Goal: Task Accomplishment & Management: Manage account settings

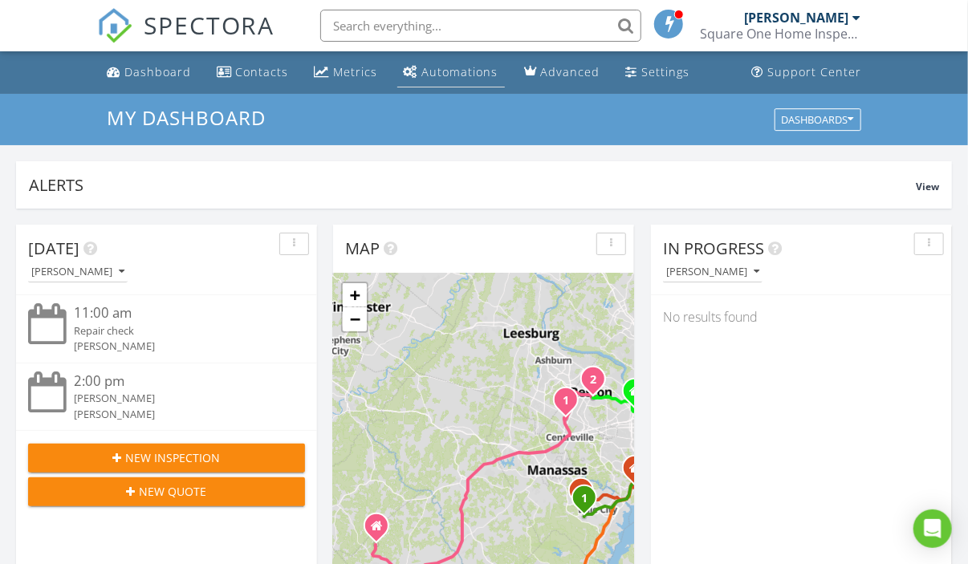
scroll to position [1486, 993]
click at [463, 18] on input "text" at bounding box center [480, 26] width 321 height 32
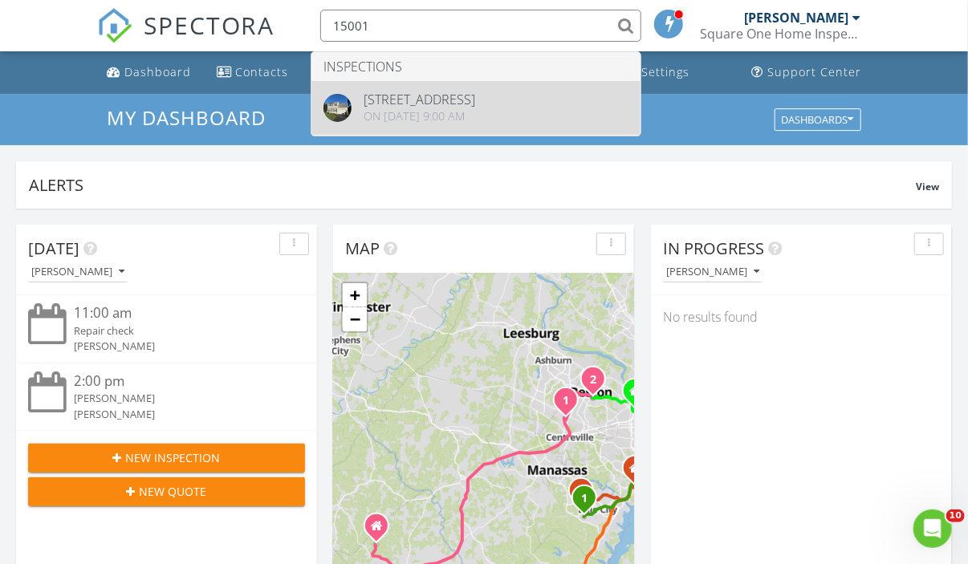
type input "15001"
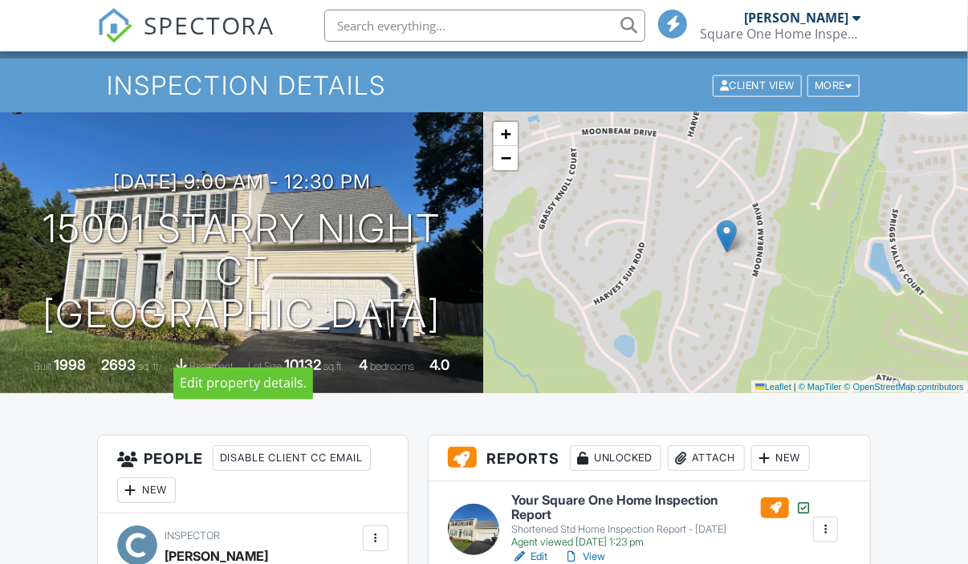
scroll to position [276, 0]
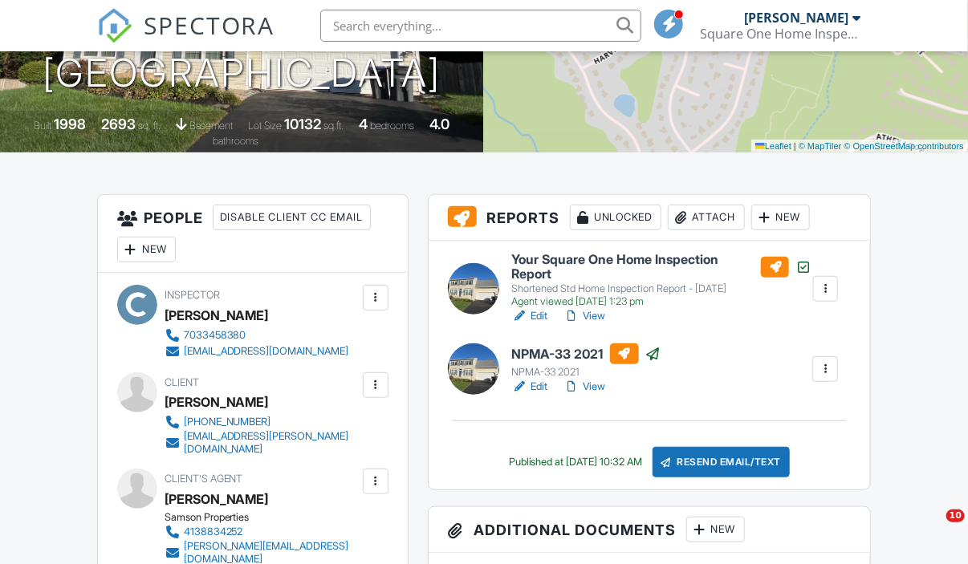
click at [405, 32] on input "text" at bounding box center [480, 26] width 321 height 32
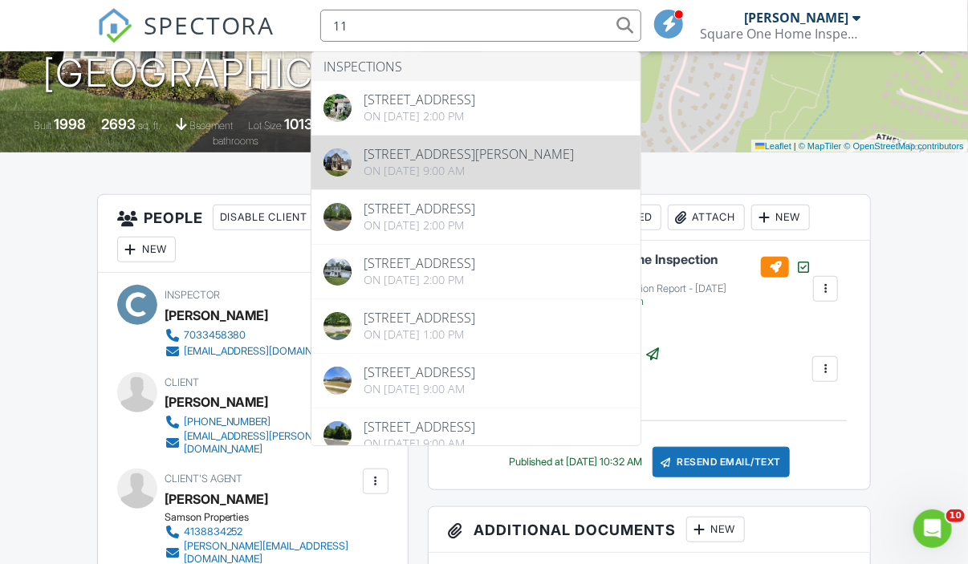
type input "1"
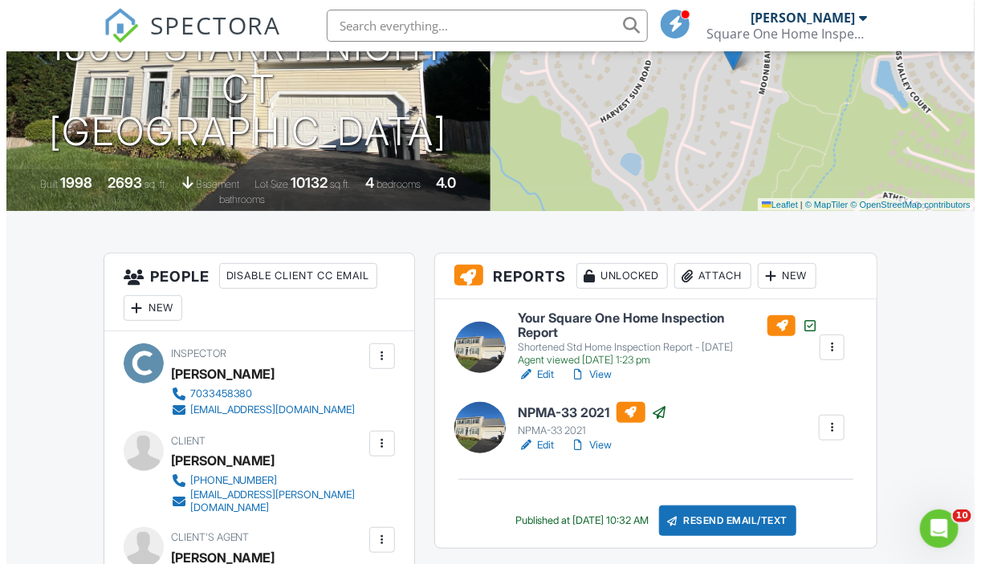
scroll to position [321, 0]
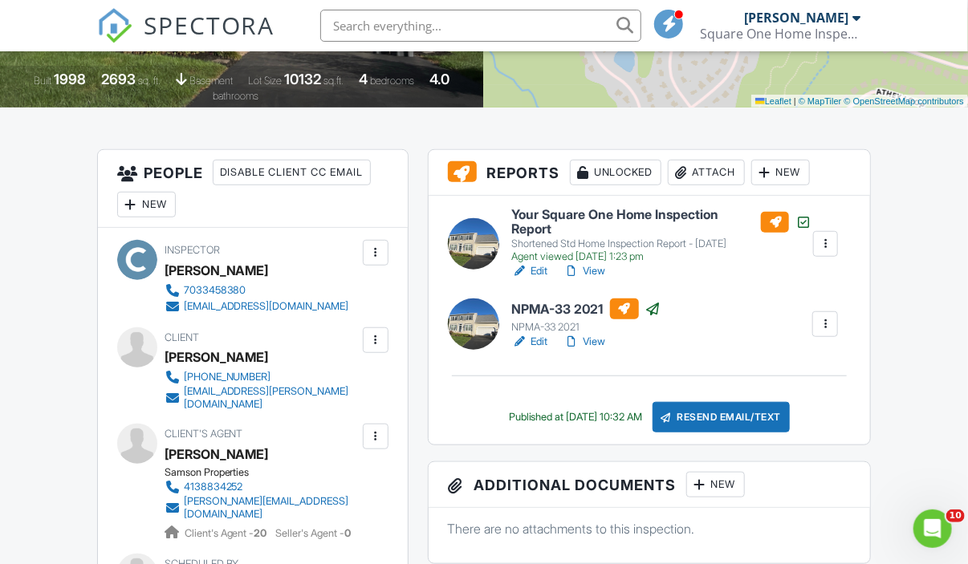
click at [707, 487] on div at bounding box center [700, 485] width 16 height 16
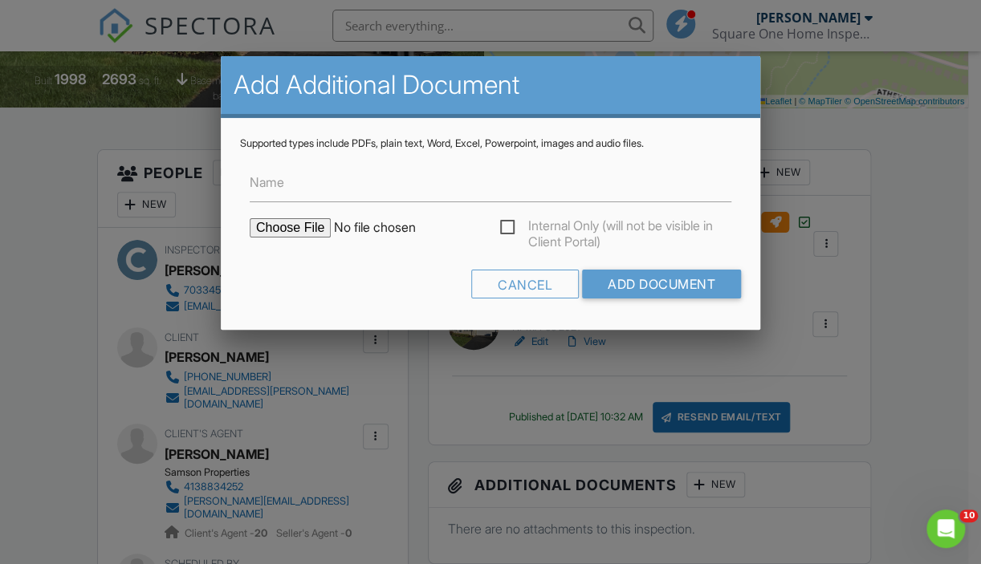
click at [283, 222] on input "file" at bounding box center [386, 227] width 273 height 19
type input "C:\fakepath\15001 Starry Night Ct. - Rn (P).pdf"
click at [652, 275] on input "Add Document" at bounding box center [661, 284] width 159 height 29
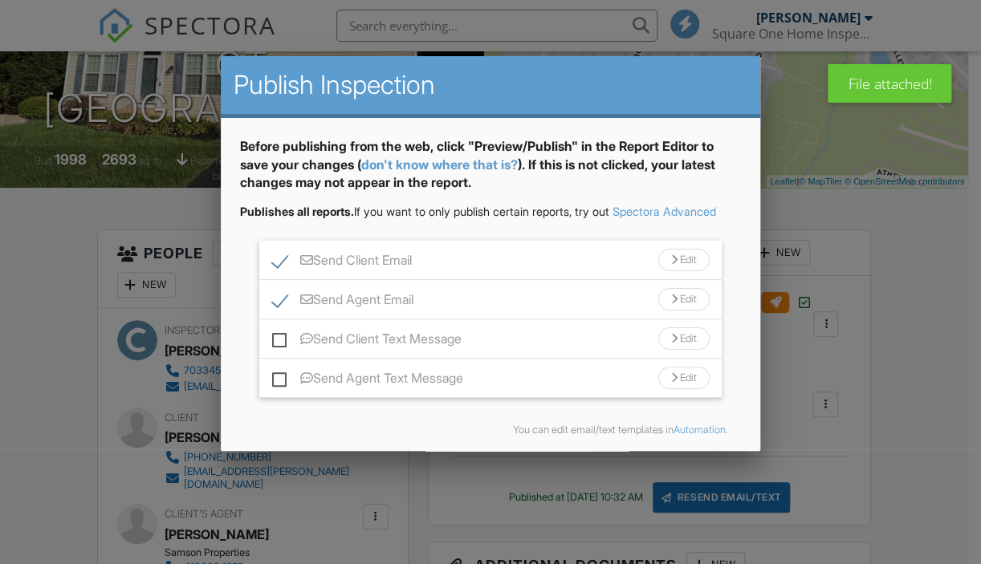
click at [685, 269] on div "Edit" at bounding box center [683, 260] width 51 height 22
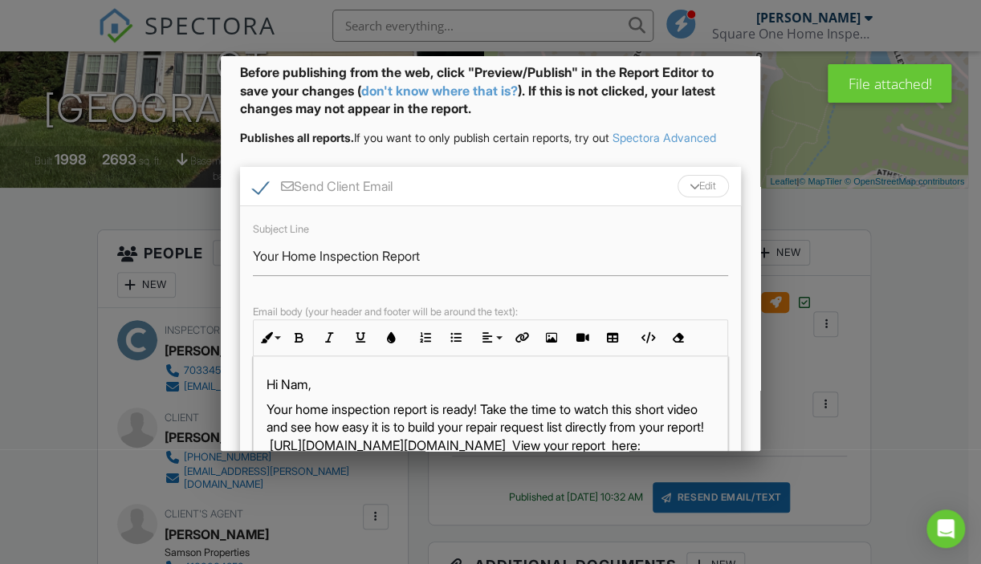
scroll to position [161, 0]
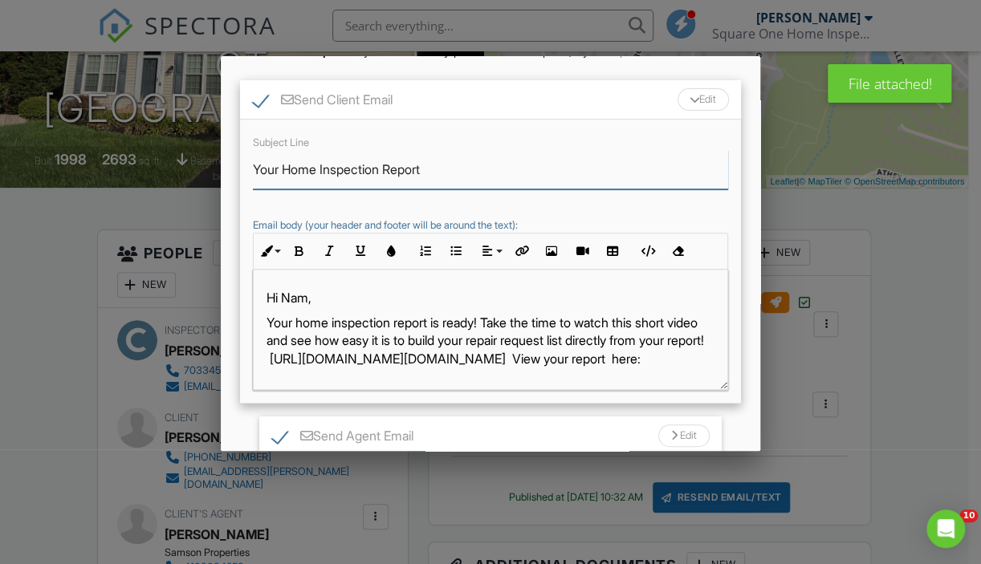
click at [285, 185] on input "Your Home Inspection Report" at bounding box center [490, 169] width 475 height 39
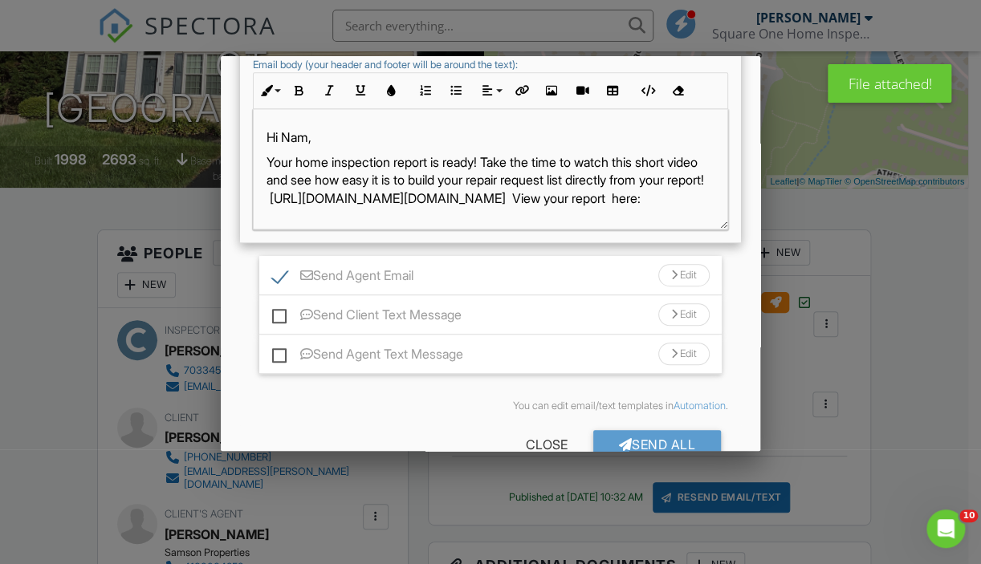
type input "Your RN Report"
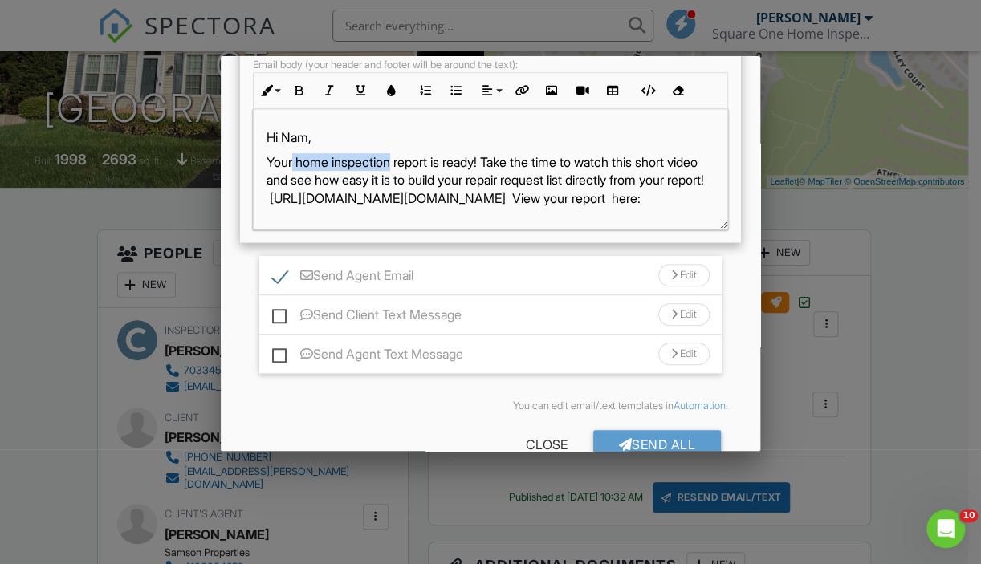
drag, startPoint x: 397, startPoint y: 180, endPoint x: 295, endPoint y: 177, distance: 101.2
click at [295, 177] on p "Your home inspection report is ready! Take the time to watch this short video a…" at bounding box center [491, 180] width 448 height 54
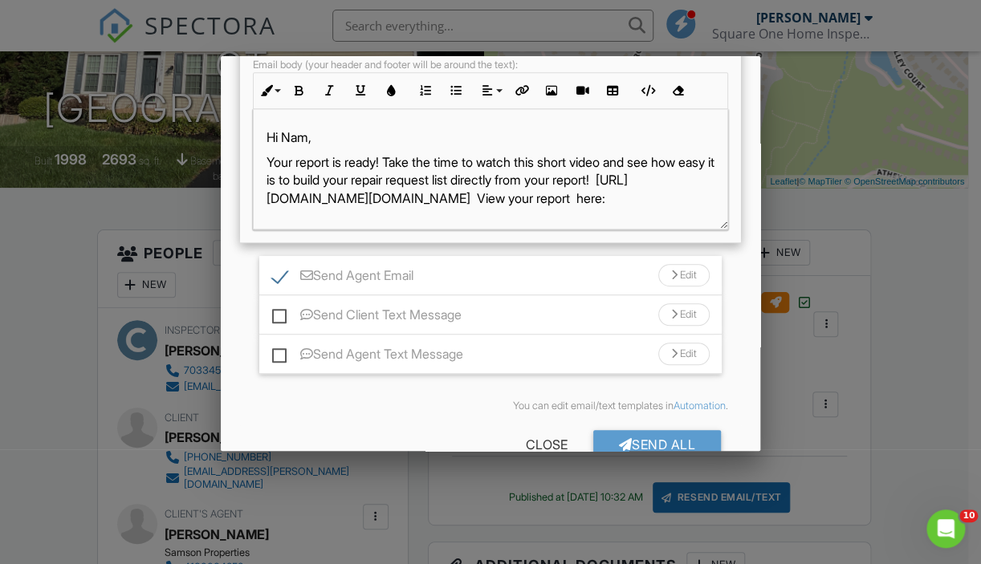
drag, startPoint x: 393, startPoint y: 174, endPoint x: 684, endPoint y: 214, distance: 293.4
click at [684, 207] on p "Your report is ready! Take the time to watch this short video and see how easy …" at bounding box center [491, 180] width 448 height 54
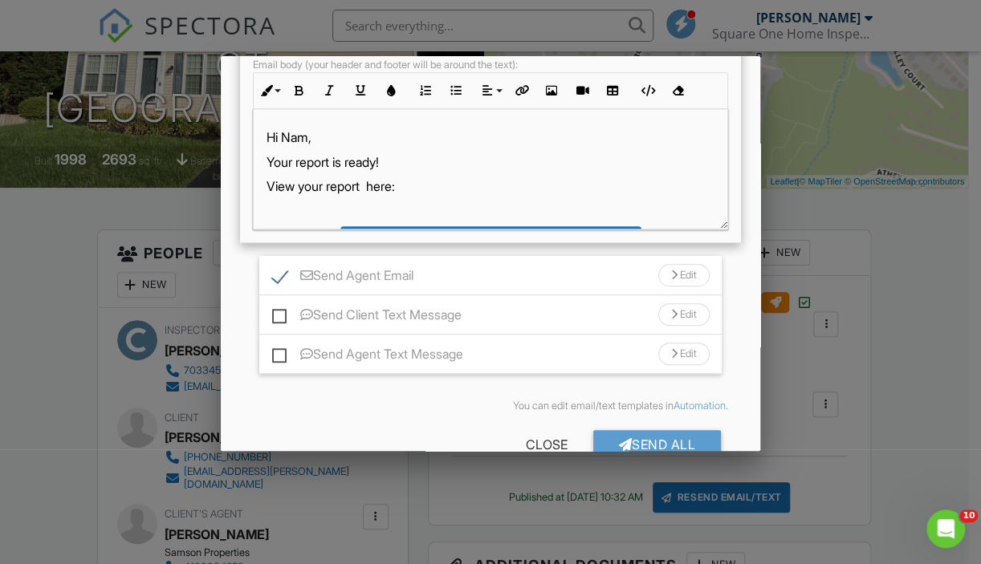
click at [673, 285] on div "Edit" at bounding box center [683, 275] width 51 height 22
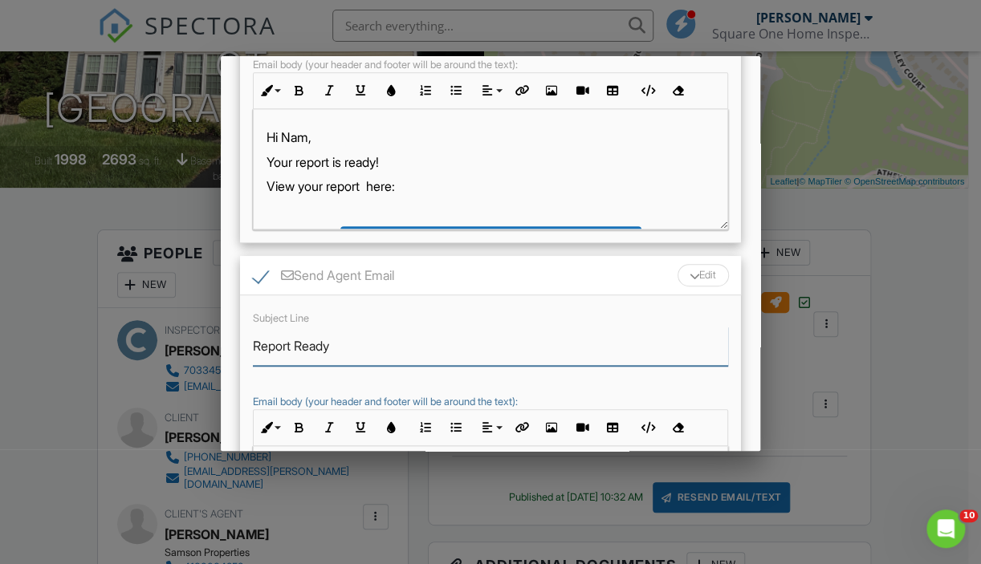
click at [255, 358] on input "Report Ready" at bounding box center [490, 346] width 475 height 39
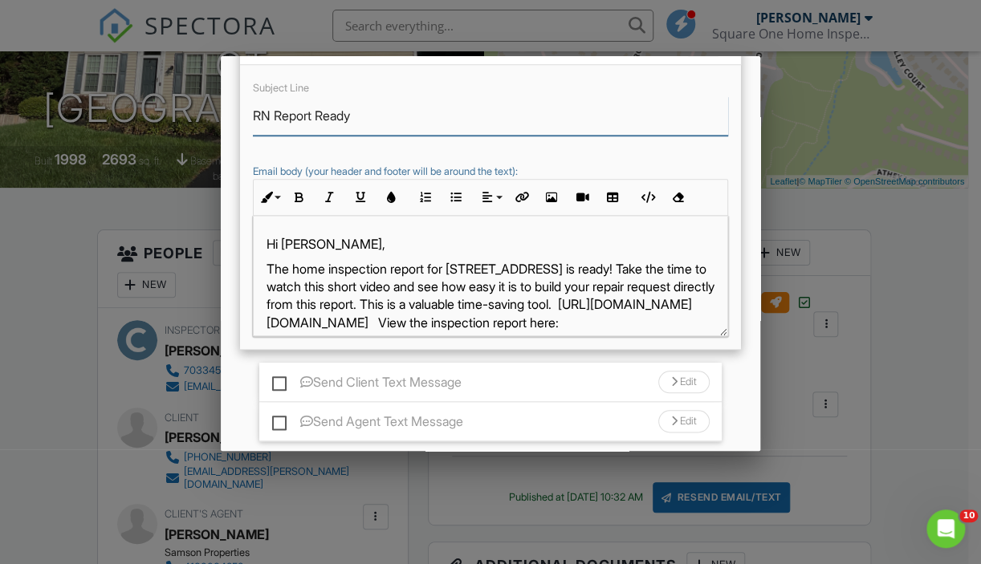
scroll to position [562, 0]
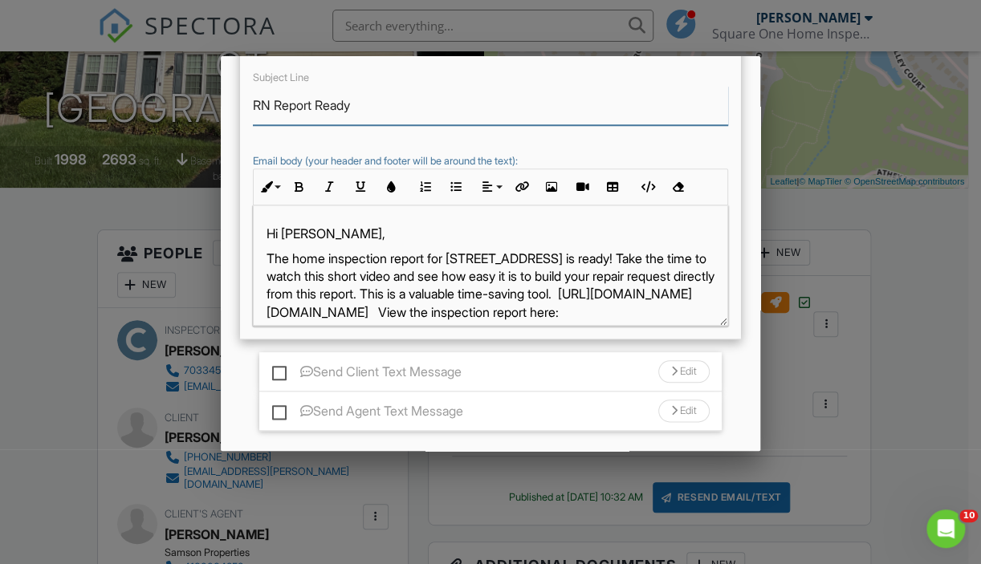
type input "RN Report Ready"
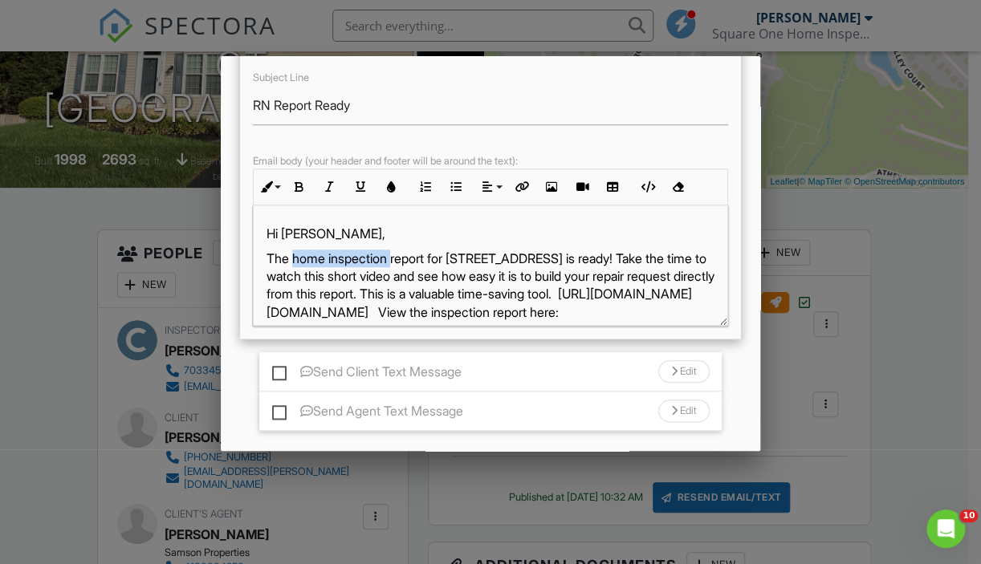
drag, startPoint x: 396, startPoint y: 272, endPoint x: 291, endPoint y: 275, distance: 104.4
click at [291, 275] on p "The home inspection report for 15001 Starry Night Ct is ready! Take the time to…" at bounding box center [491, 286] width 448 height 72
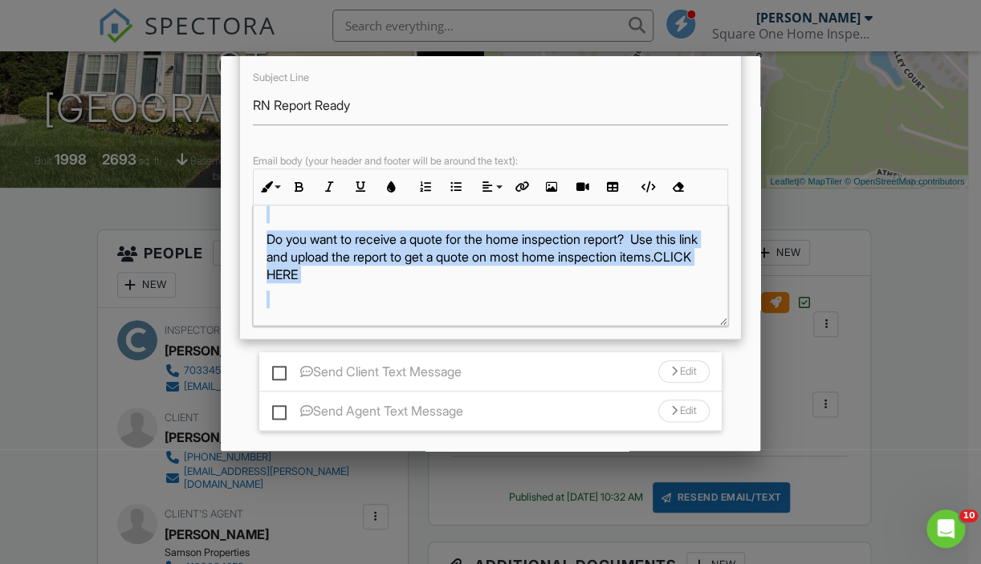
scroll to position [124, 0]
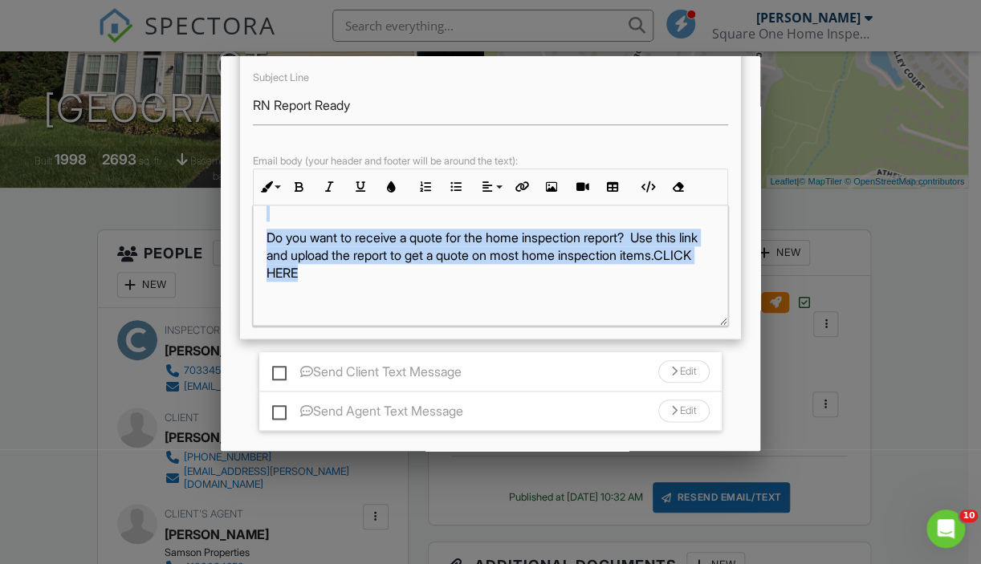
drag, startPoint x: 539, startPoint y: 268, endPoint x: 571, endPoint y: 313, distance: 54.8
click at [592, 307] on div "Hi William, The report for 15001 Starry Night Ct is ready! Take the time to wat…" at bounding box center [491, 315] width 474 height 466
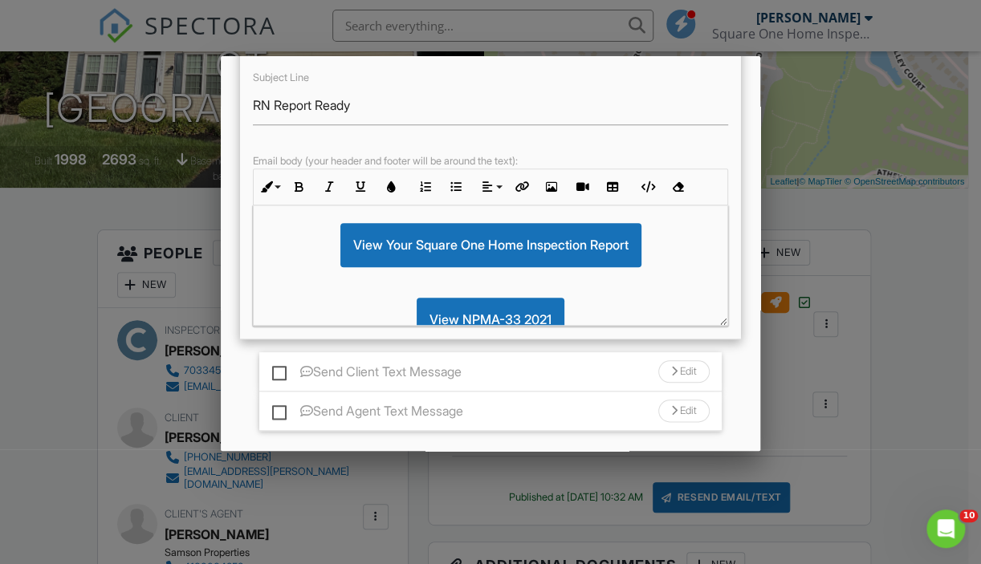
drag, startPoint x: 289, startPoint y: 429, endPoint x: 303, endPoint y: 429, distance: 13.7
click at [291, 424] on label "Send Agent Text Message" at bounding box center [367, 414] width 191 height 20
click at [283, 409] on input "Send Agent Text Message" at bounding box center [277, 403] width 10 height 10
checkbox input "true"
click at [658, 415] on div "Edit" at bounding box center [683, 411] width 51 height 22
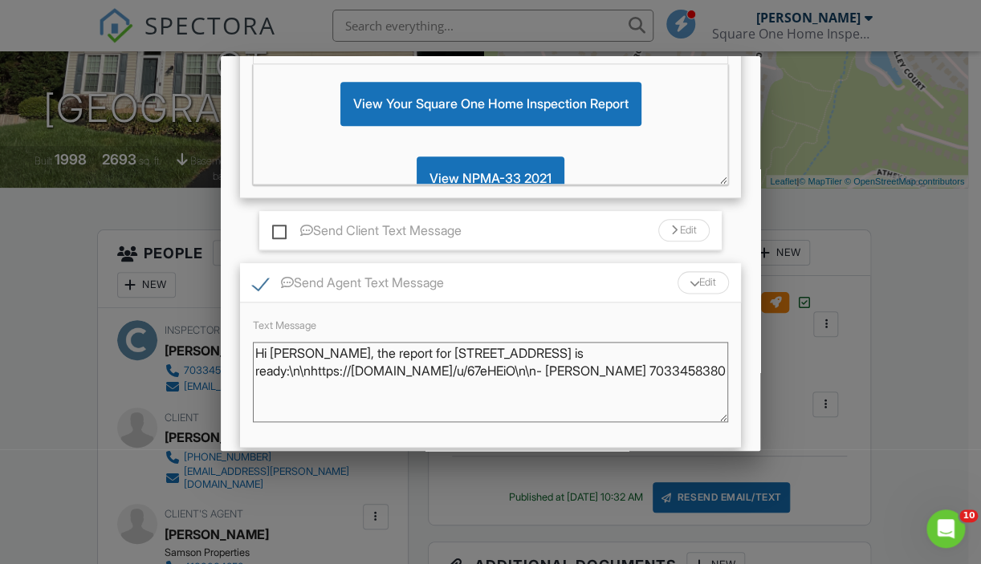
scroll to position [722, 0]
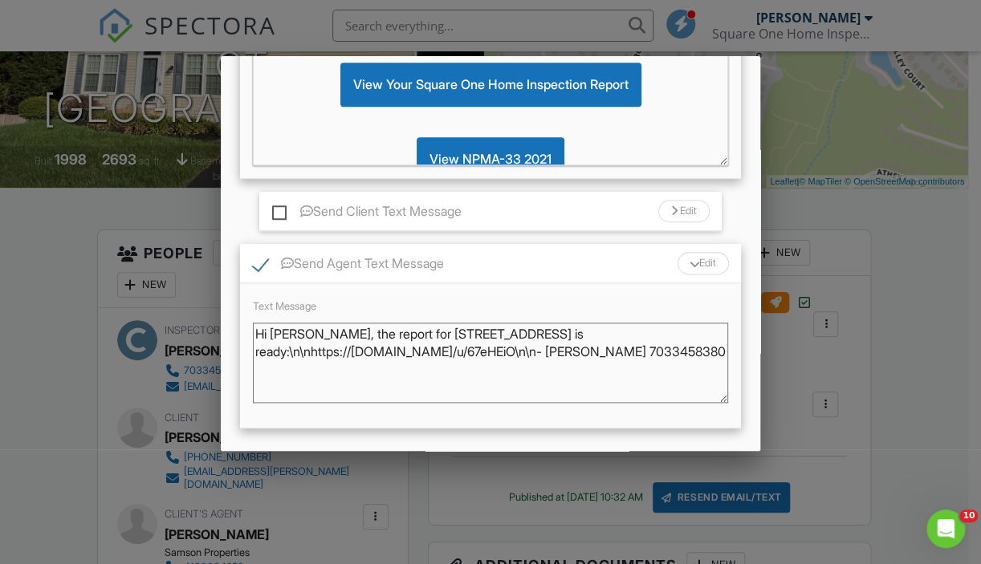
click at [345, 347] on textarea "Hi William, the report for 15001 Starry Night Ct is ready:\n\nhttps://app.spect…" at bounding box center [490, 363] width 475 height 80
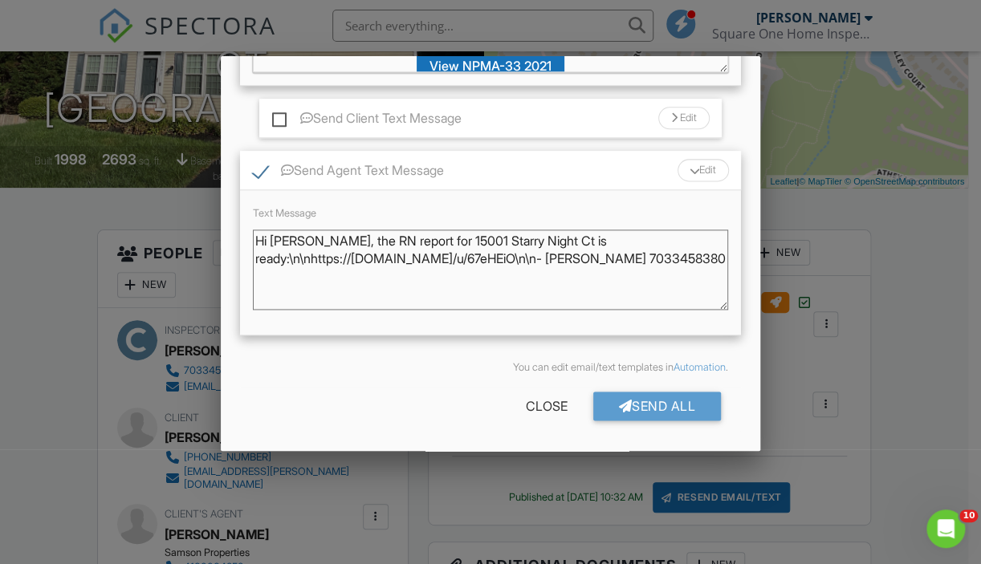
scroll to position [829, 0]
type textarea "Hi William, the RN report for 15001 Starry Night Ct is ready:\n\nhttps://app.sp…"
click at [615, 408] on div "Send All" at bounding box center [657, 406] width 128 height 29
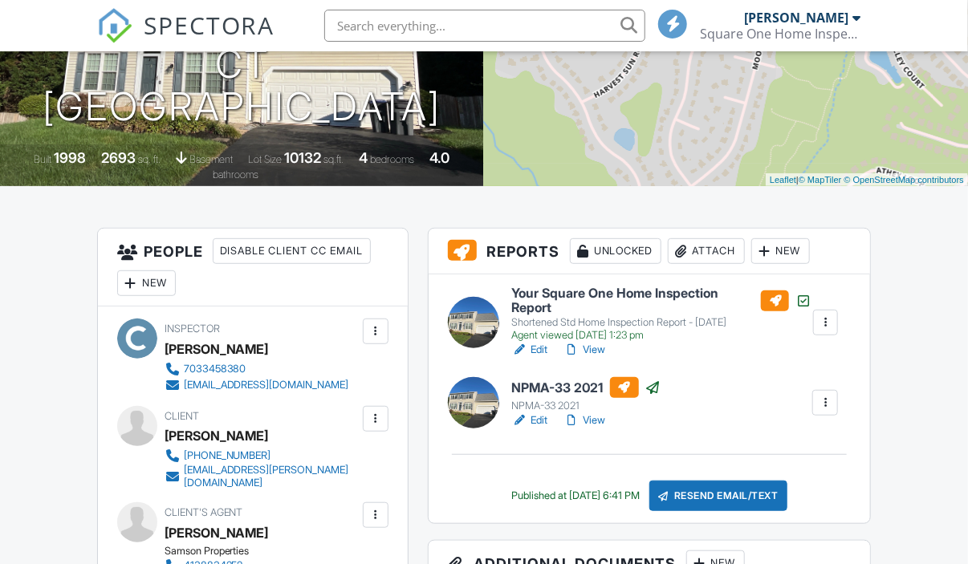
click at [443, 34] on input "text" at bounding box center [484, 26] width 321 height 32
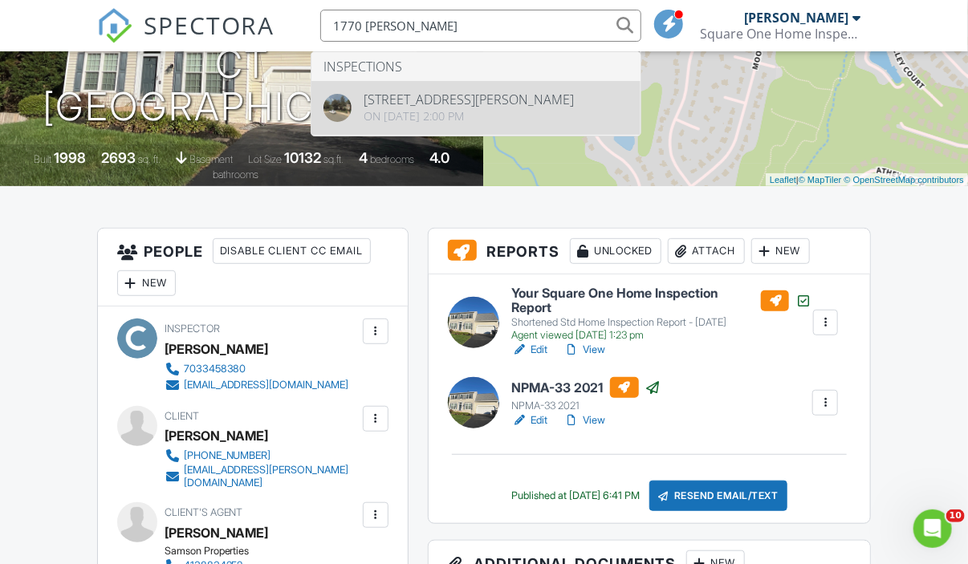
type input "1770 SANDY"
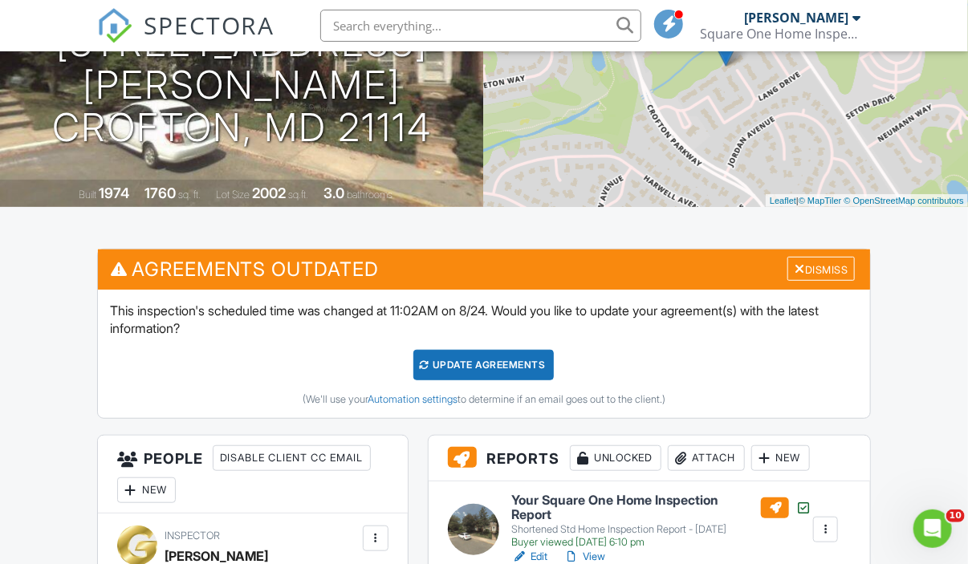
scroll to position [241, 0]
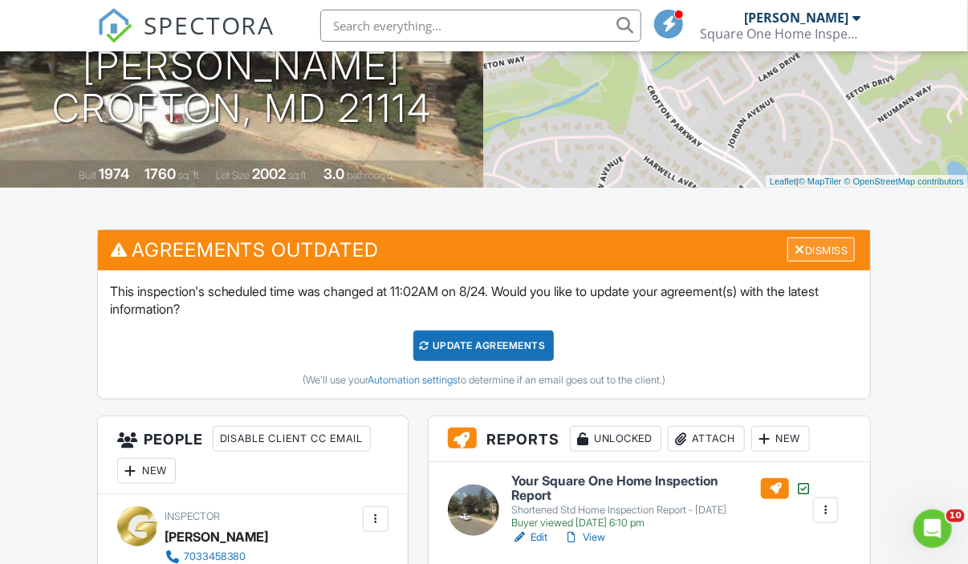
click at [829, 241] on div "Dismiss" at bounding box center [821, 250] width 67 height 25
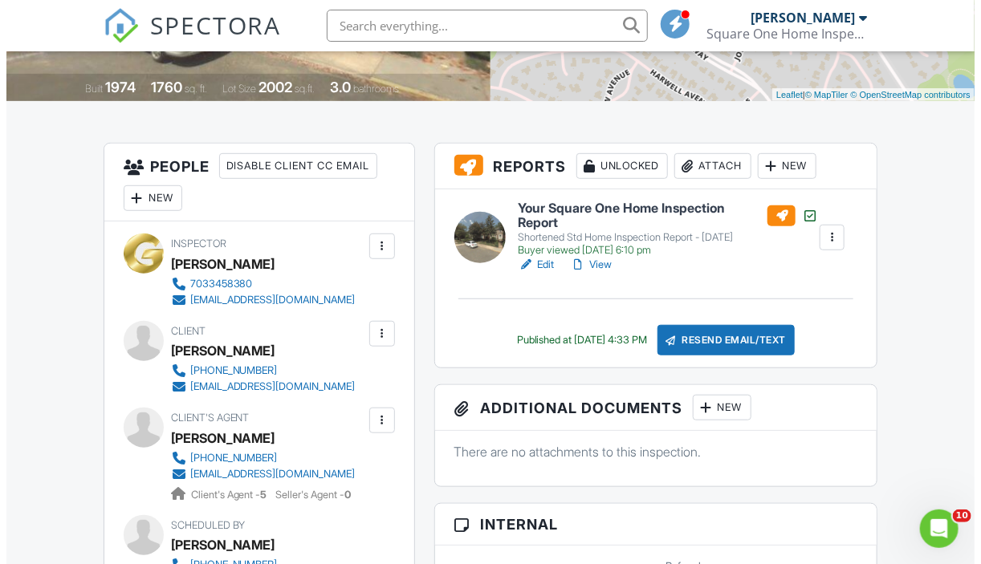
scroll to position [401, 0]
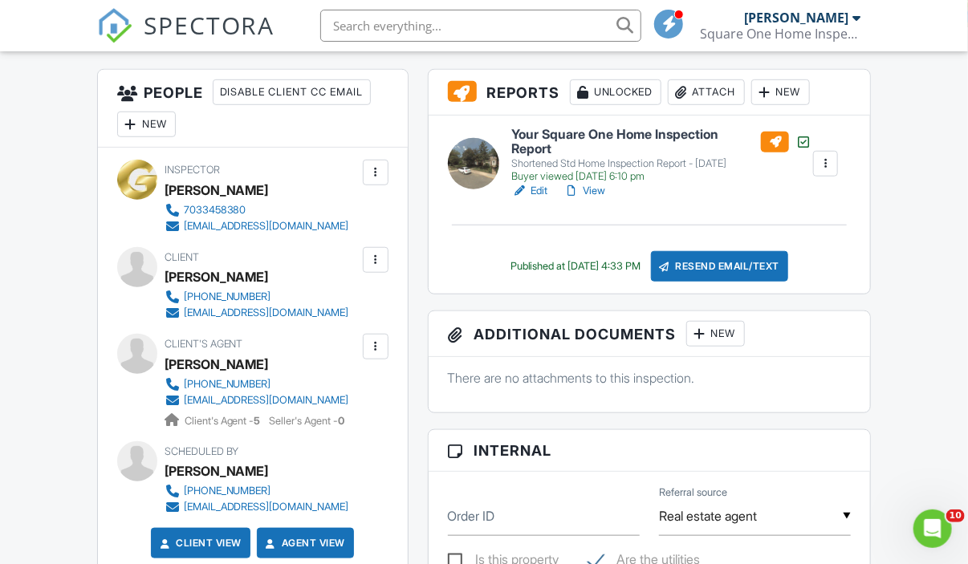
click at [713, 333] on div "New" at bounding box center [715, 334] width 59 height 26
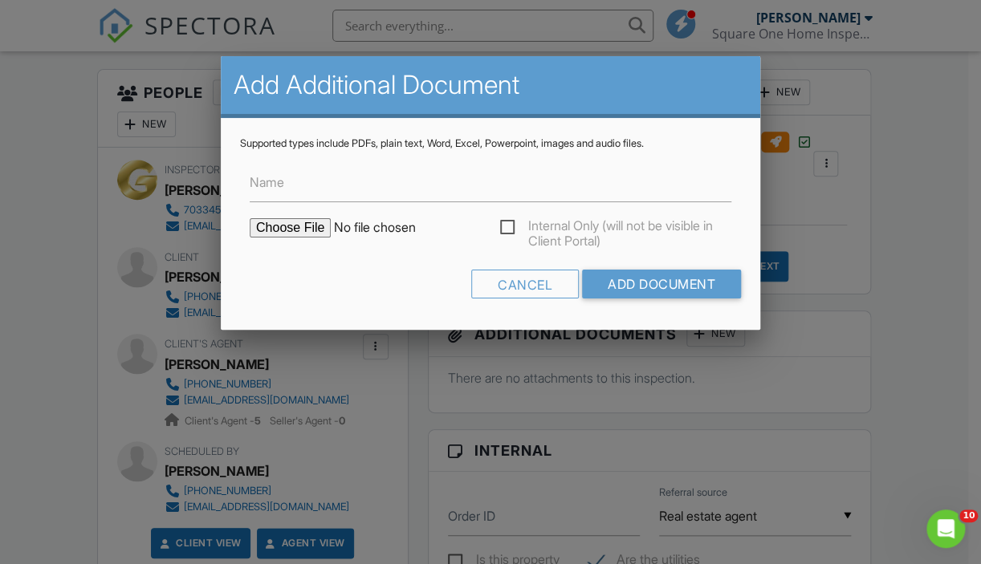
click at [295, 222] on input "file" at bounding box center [386, 227] width 273 height 19
type input "C:\fakepath\1770 Sandy Ct. - Rn (P).pdf"
click at [637, 281] on input "Add Document" at bounding box center [661, 284] width 159 height 29
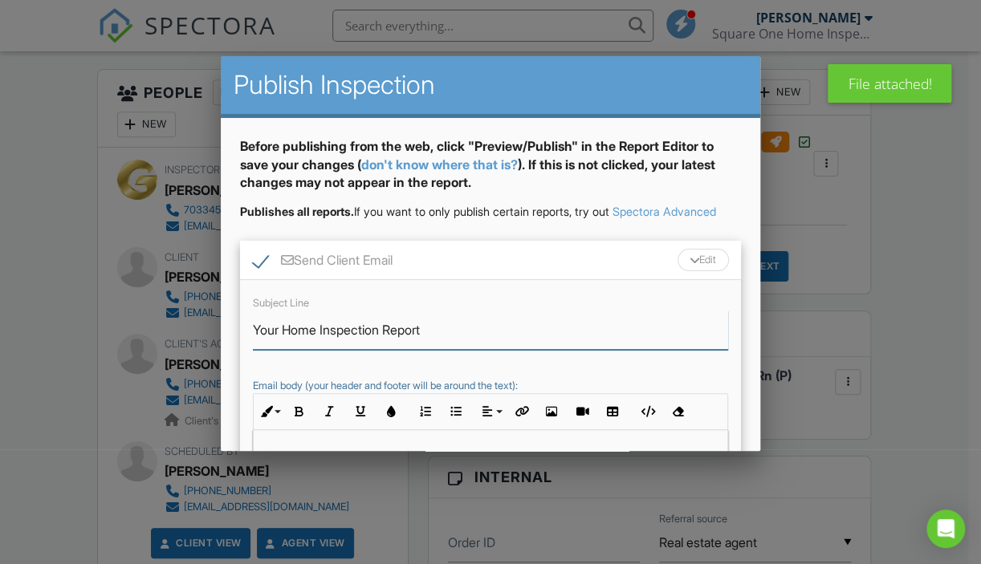
drag, startPoint x: 386, startPoint y: 344, endPoint x: 283, endPoint y: 357, distance: 103.6
click at [283, 350] on input "Your Home Inspection Report" at bounding box center [490, 330] width 475 height 39
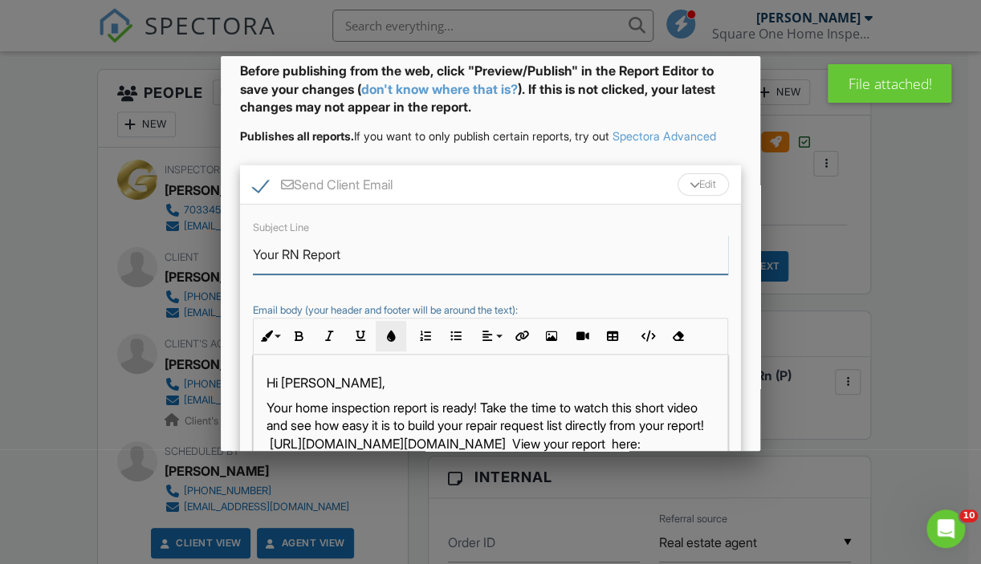
scroll to position [161, 0]
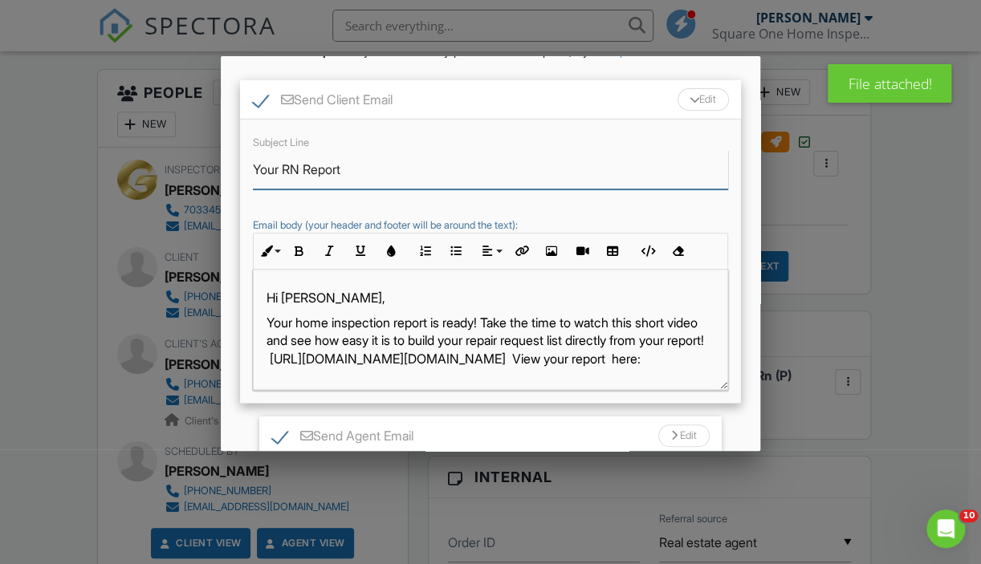
type input "Your RN Report"
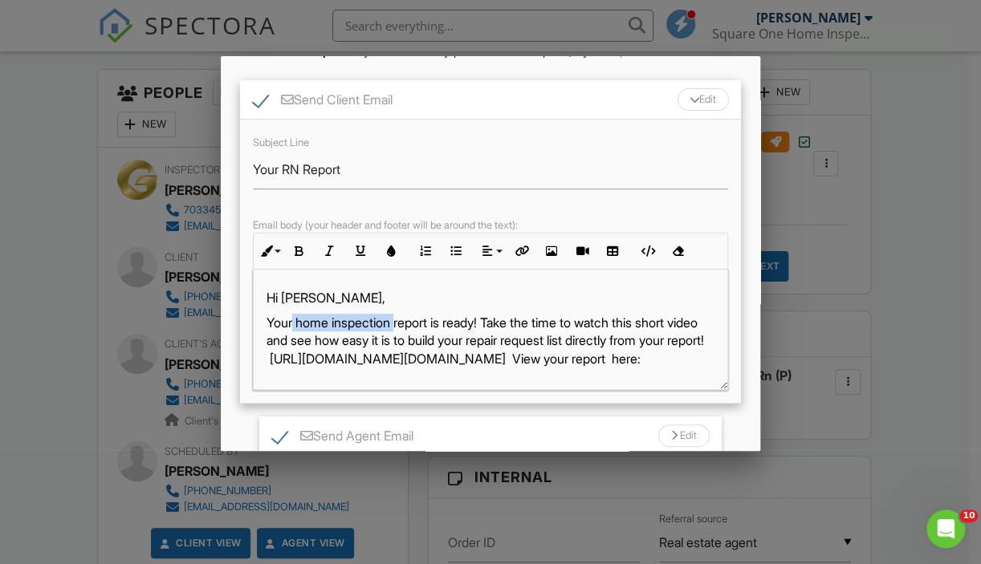
drag, startPoint x: 401, startPoint y: 338, endPoint x: 295, endPoint y: 339, distance: 106.0
click at [295, 339] on p "Your home inspection report is ready! Take the time to watch this short video a…" at bounding box center [491, 341] width 448 height 54
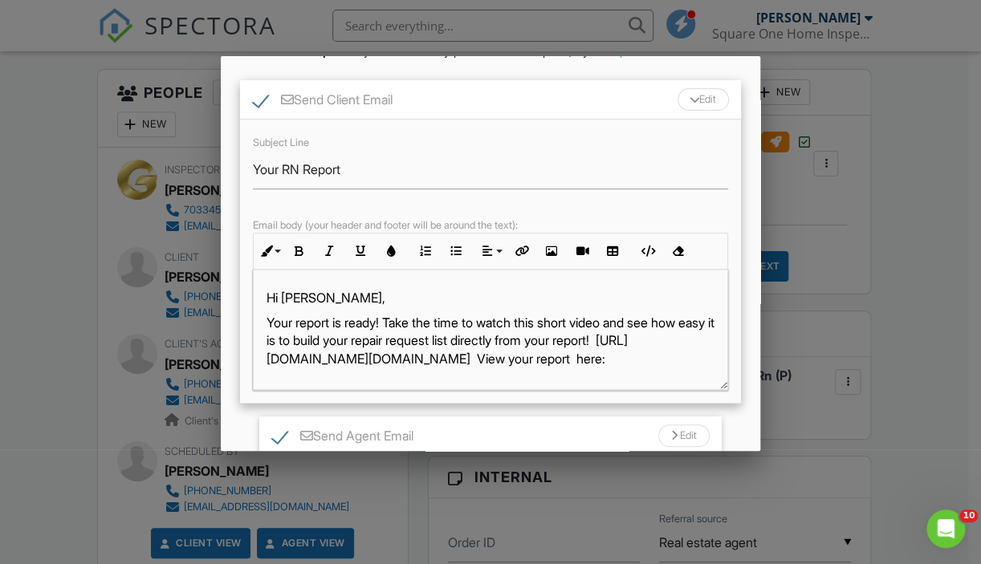
click at [402, 336] on p "Your report is ready! Take the time to watch this short video and see how easy …" at bounding box center [491, 341] width 448 height 54
drag, startPoint x: 393, startPoint y: 340, endPoint x: 684, endPoint y: 375, distance: 292.6
click at [684, 368] on p "Your report is ready! Take the time to watch this short video and see how easy …" at bounding box center [491, 341] width 448 height 54
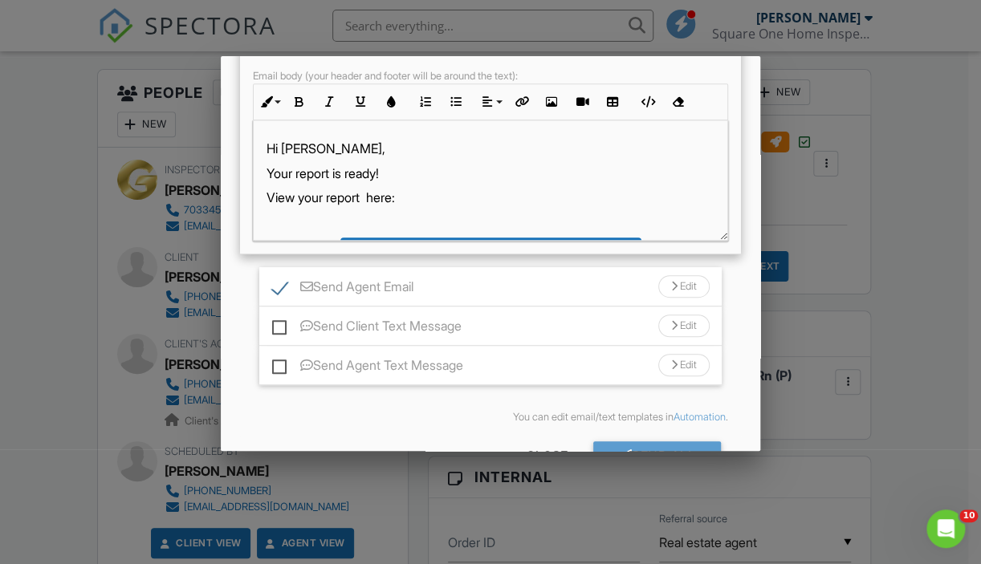
scroll to position [321, 0]
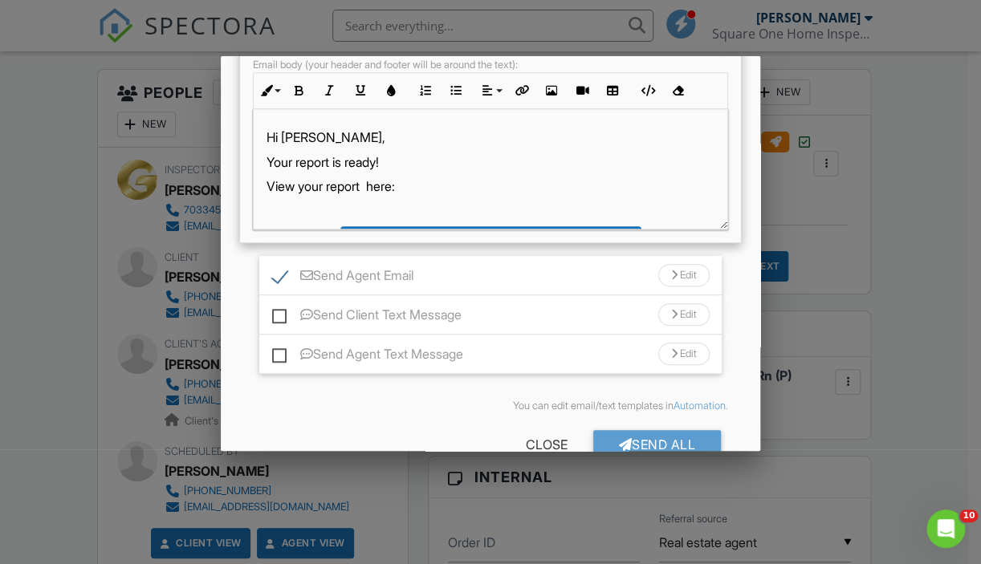
click at [678, 286] on div "Edit" at bounding box center [683, 275] width 51 height 22
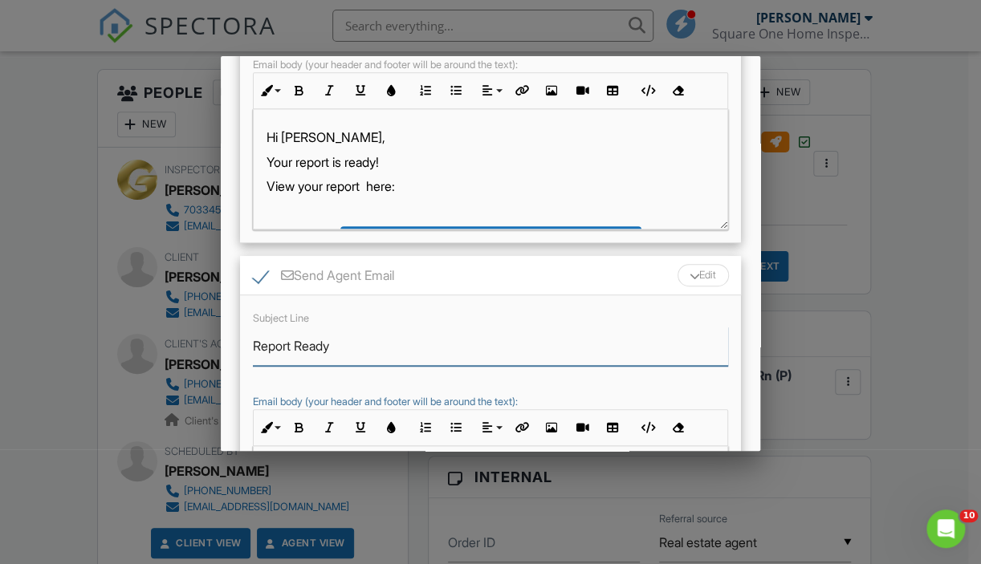
click at [254, 361] on input "Report Ready" at bounding box center [490, 346] width 475 height 39
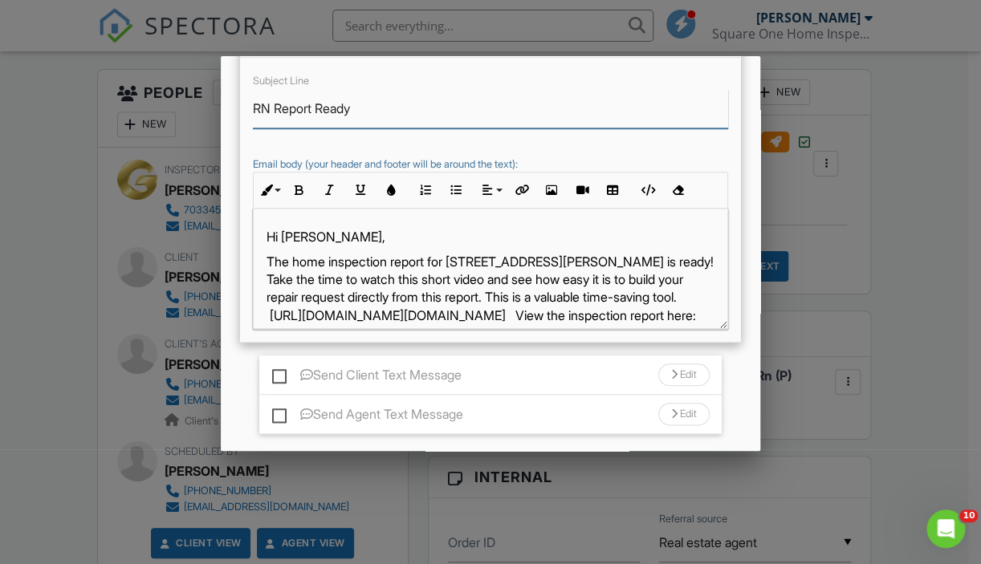
scroll to position [562, 0]
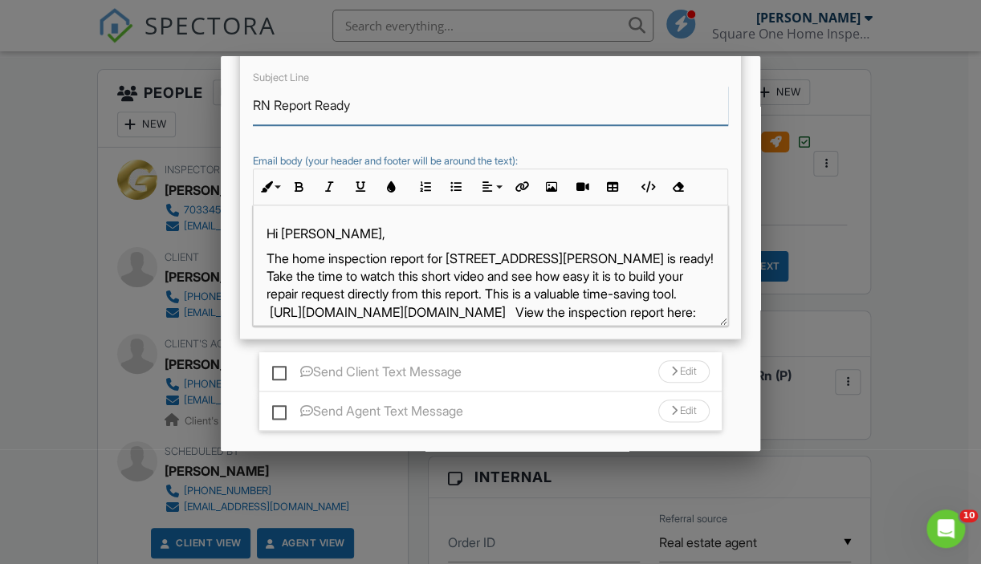
type input "RN Report Ready"
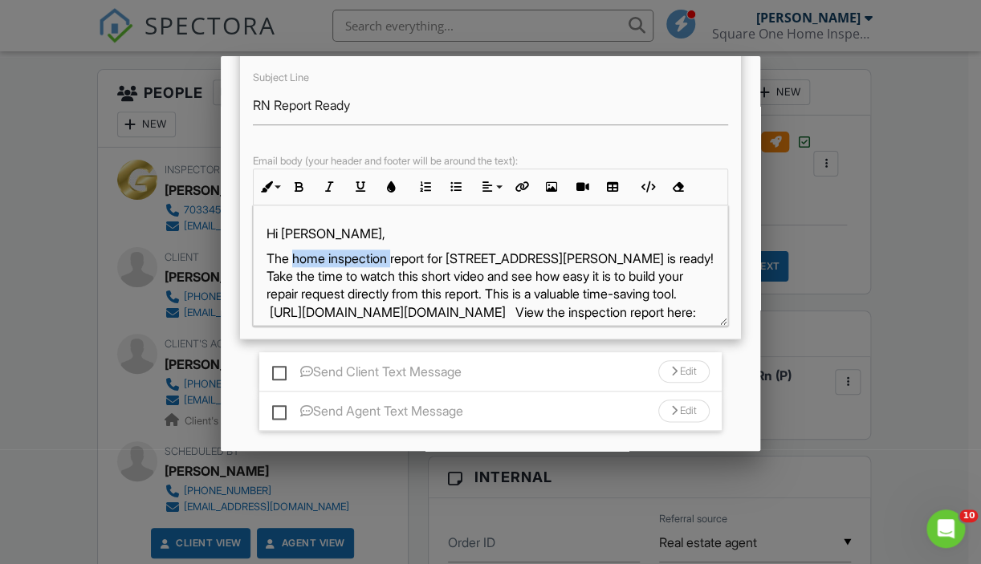
drag, startPoint x: 394, startPoint y: 275, endPoint x: 292, endPoint y: 268, distance: 102.2
click at [292, 268] on p "The home inspection report for 1770 Sandy Ct is ready! Take the time to watch t…" at bounding box center [491, 286] width 448 height 72
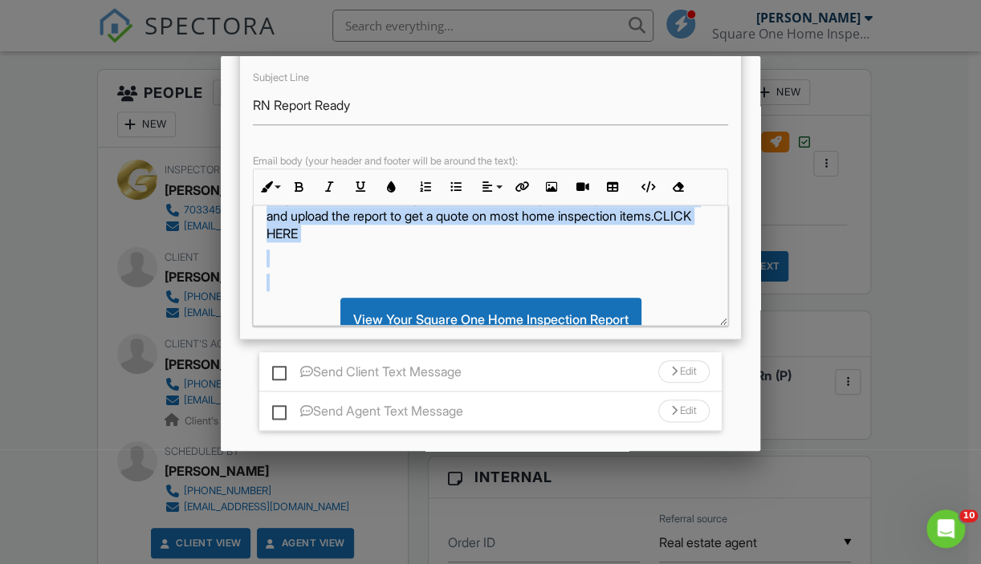
scroll to position [167, 0]
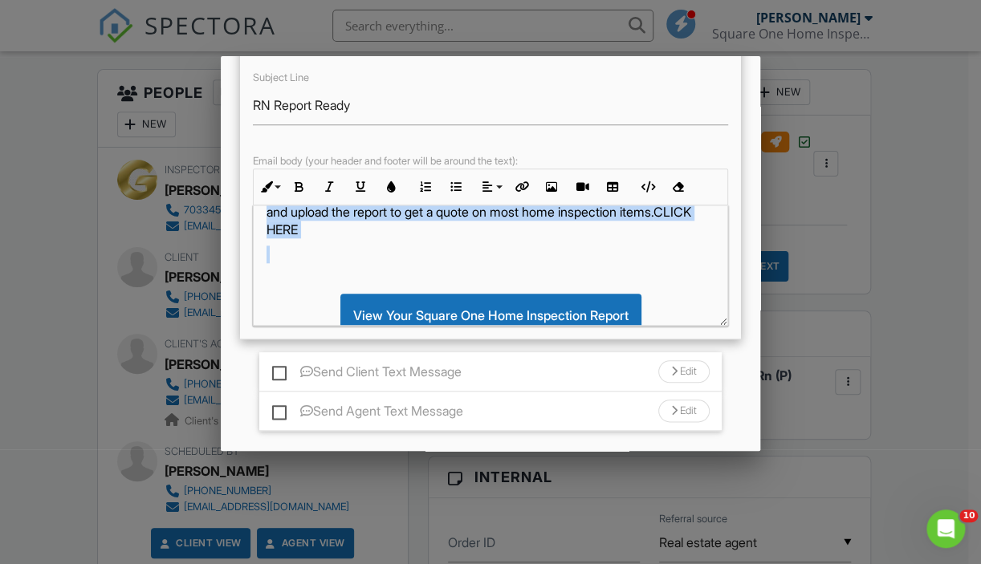
drag, startPoint x: 499, startPoint y: 271, endPoint x: 523, endPoint y: 291, distance: 31.3
click at [524, 291] on div "Hi Clarissa, The report for 1770 Sandy Ct is ready! Take the time to watch this…" at bounding box center [491, 235] width 474 height 392
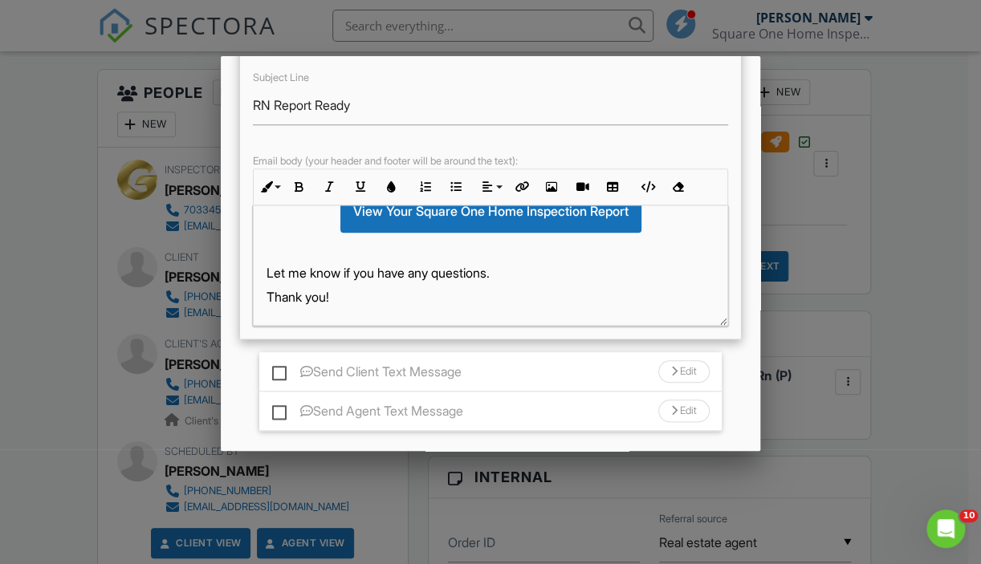
scroll to position [596, 0]
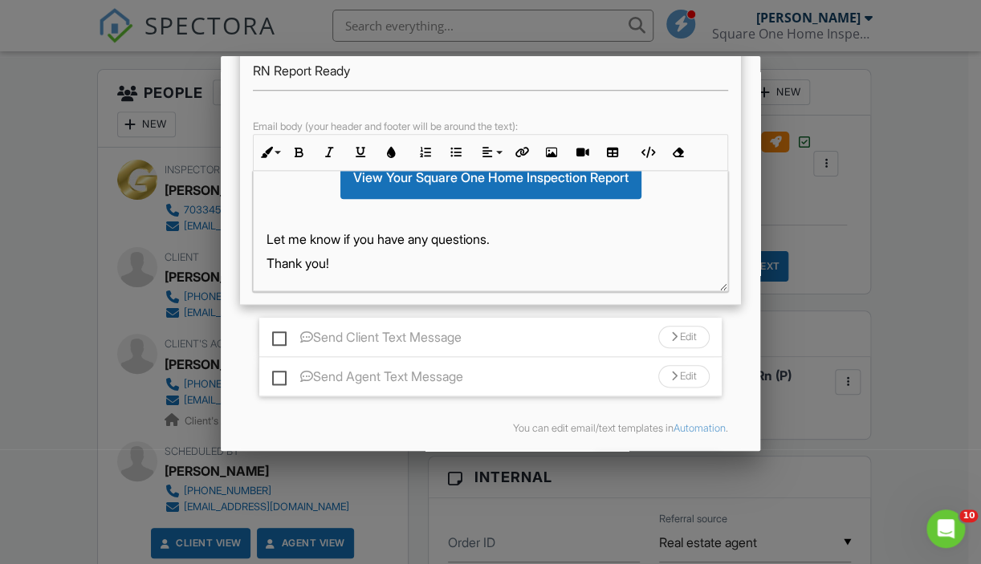
drag, startPoint x: 289, startPoint y: 391, endPoint x: 295, endPoint y: 384, distance: 9.7
click at [291, 389] on label "Send Agent Text Message" at bounding box center [367, 379] width 191 height 20
click at [283, 374] on input "Send Agent Text Message" at bounding box center [277, 369] width 10 height 10
checkbox input "true"
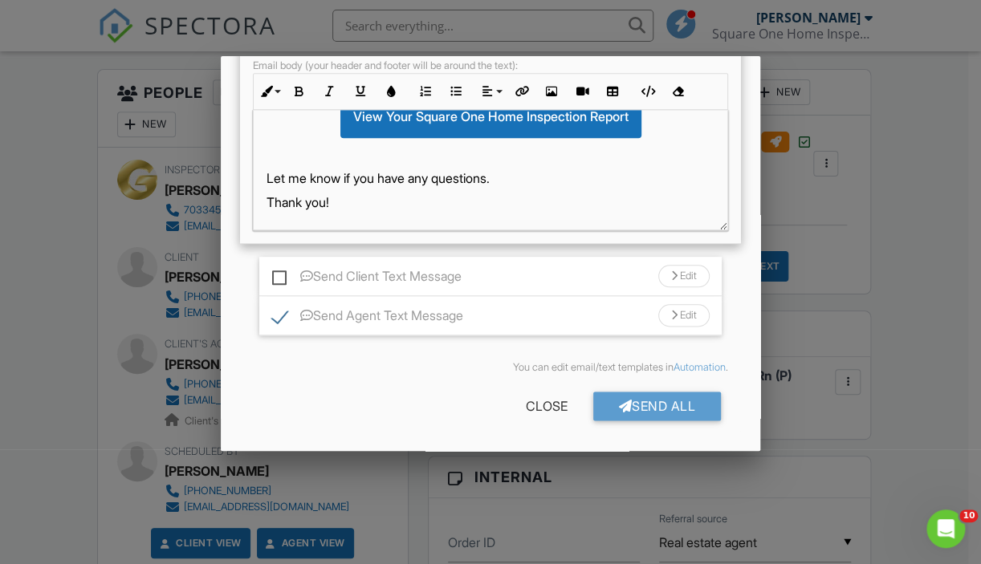
click at [667, 308] on div "Edit" at bounding box center [683, 315] width 51 height 22
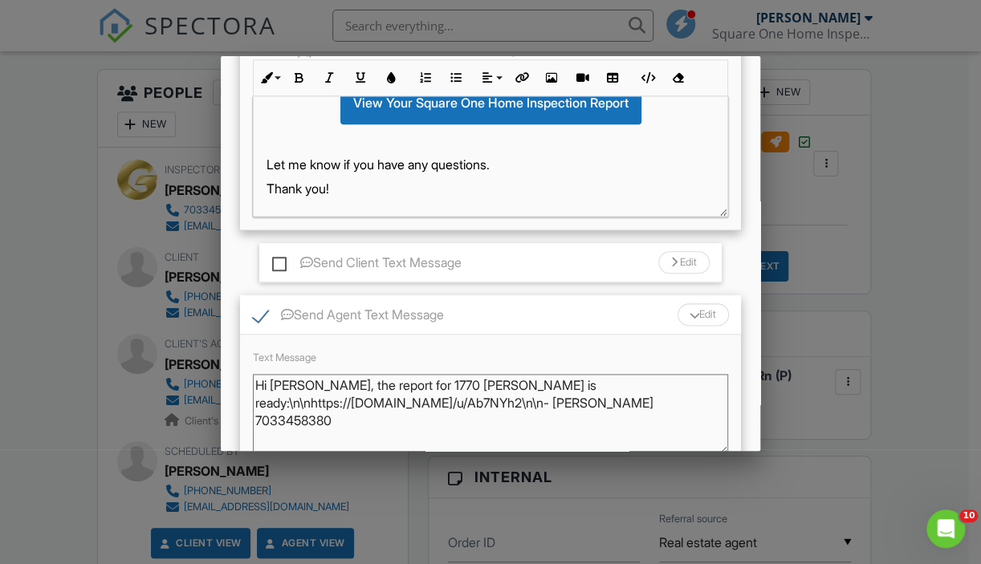
click at [350, 400] on textarea "Hi Clarissa, the report for 1770 Sandy Ct is ready:\n\nhttps://app.spectora.com…" at bounding box center [490, 414] width 475 height 80
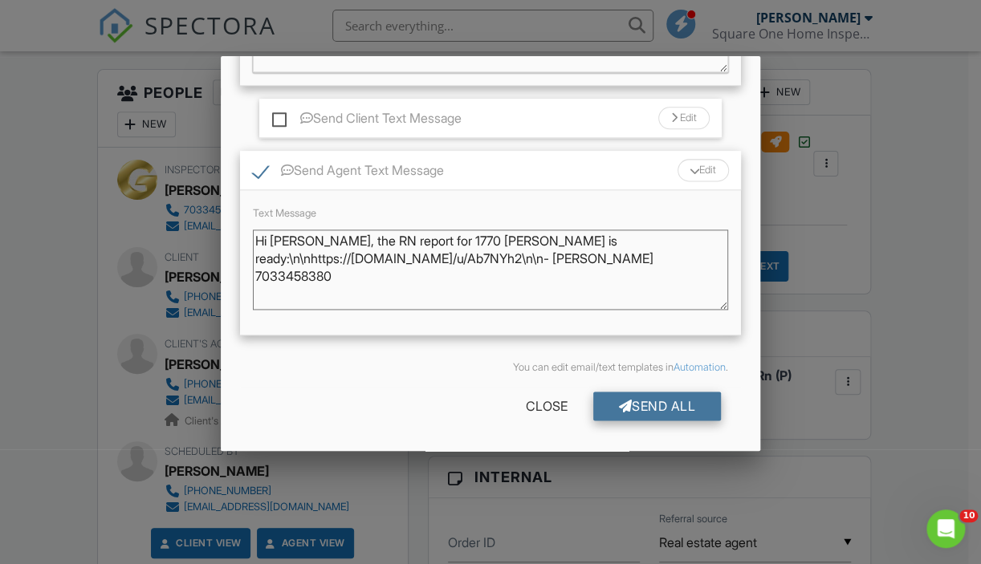
type textarea "Hi Clarissa, the RN report for 1770 Sandy Ct is ready:\n\nhttps://app.spectora.…"
click at [618, 406] on div "Send All" at bounding box center [657, 406] width 128 height 29
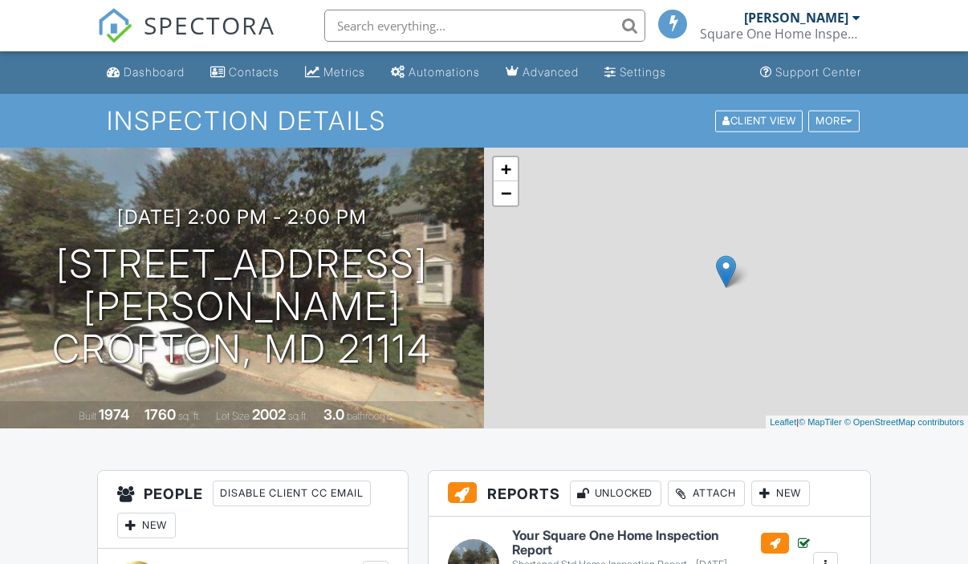
click at [409, 27] on input "text" at bounding box center [484, 26] width 321 height 32
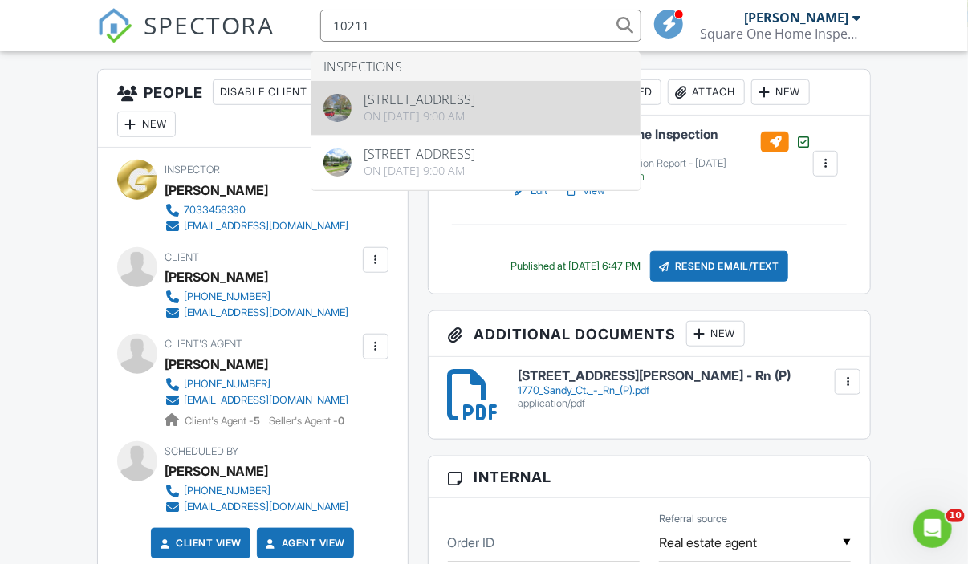
type input "10211"
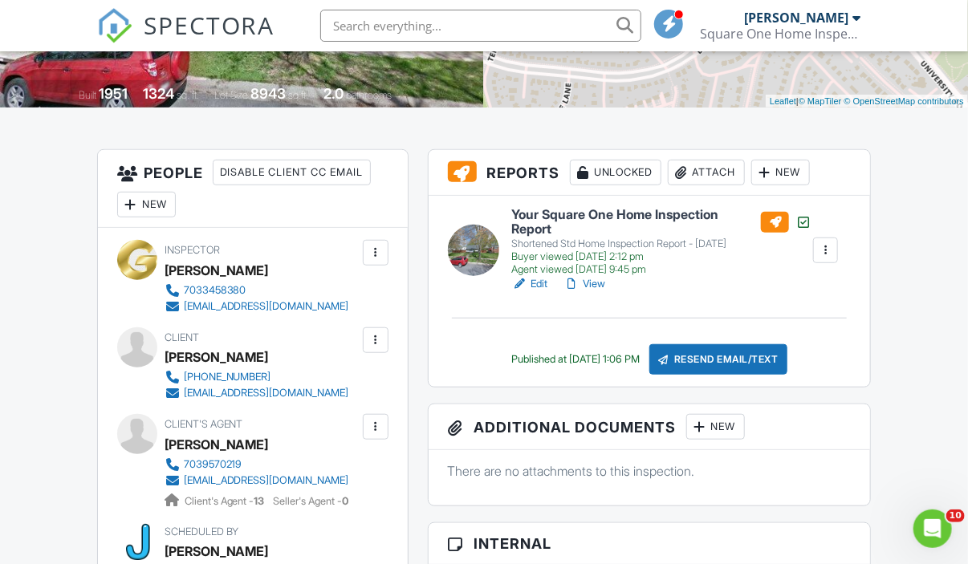
click at [718, 424] on div "New" at bounding box center [715, 427] width 59 height 26
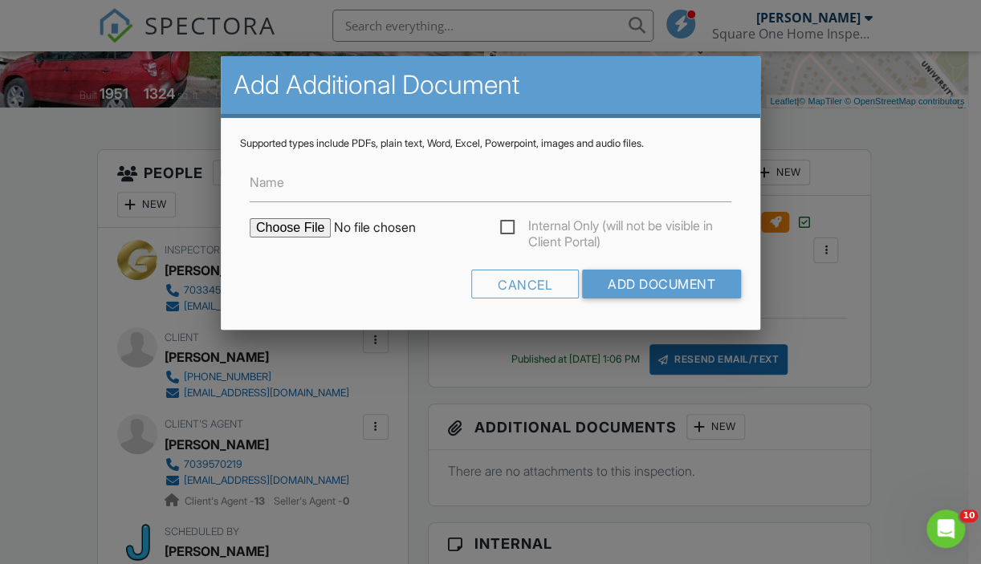
click at [287, 225] on input "file" at bounding box center [386, 227] width 273 height 19
type input "C:\fakepath\10211 Calumet Dr. - Rn (P).pdf"
click at [629, 278] on input "Add Document" at bounding box center [661, 284] width 159 height 29
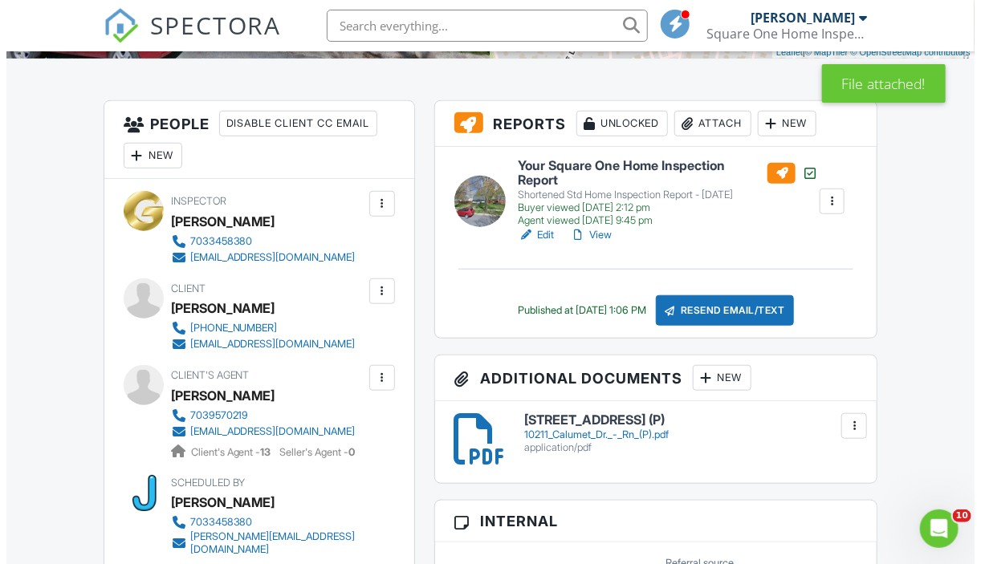
scroll to position [401, 0]
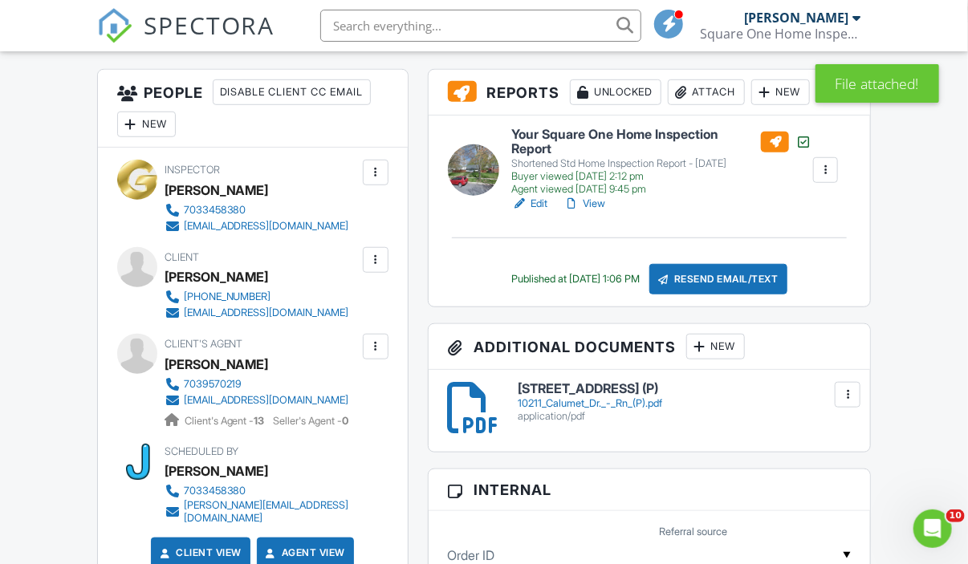
click at [719, 288] on div "Resend Email/Text" at bounding box center [718, 279] width 138 height 31
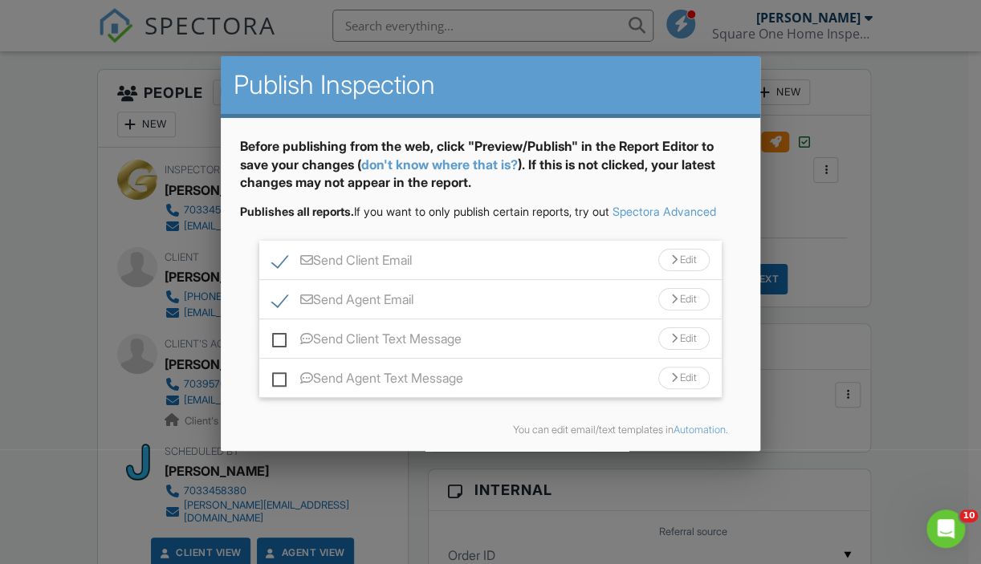
click at [678, 271] on div "Edit" at bounding box center [683, 260] width 51 height 22
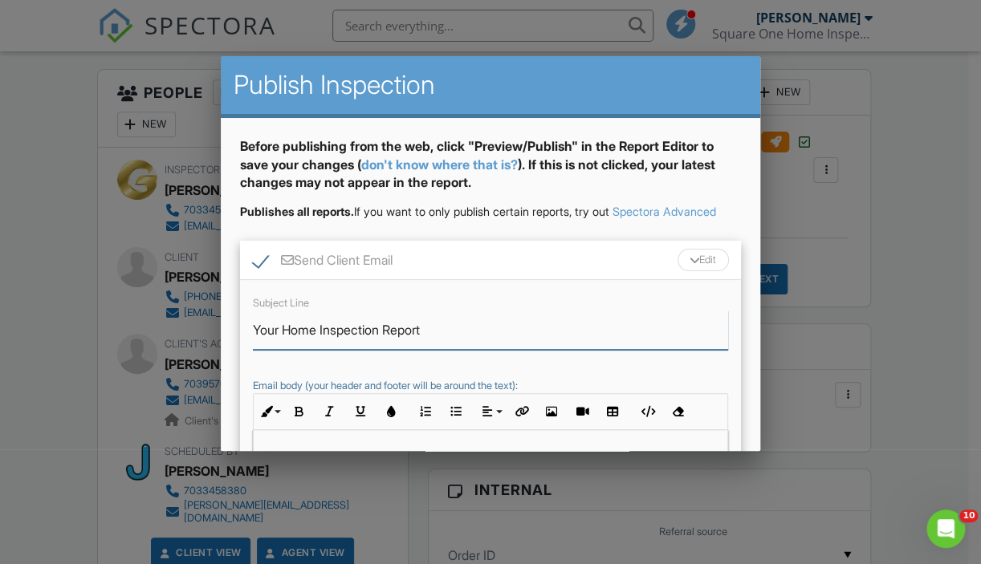
drag, startPoint x: 385, startPoint y: 343, endPoint x: 282, endPoint y: 345, distance: 103.6
click at [282, 345] on input "Your Home Inspection Report" at bounding box center [490, 330] width 475 height 39
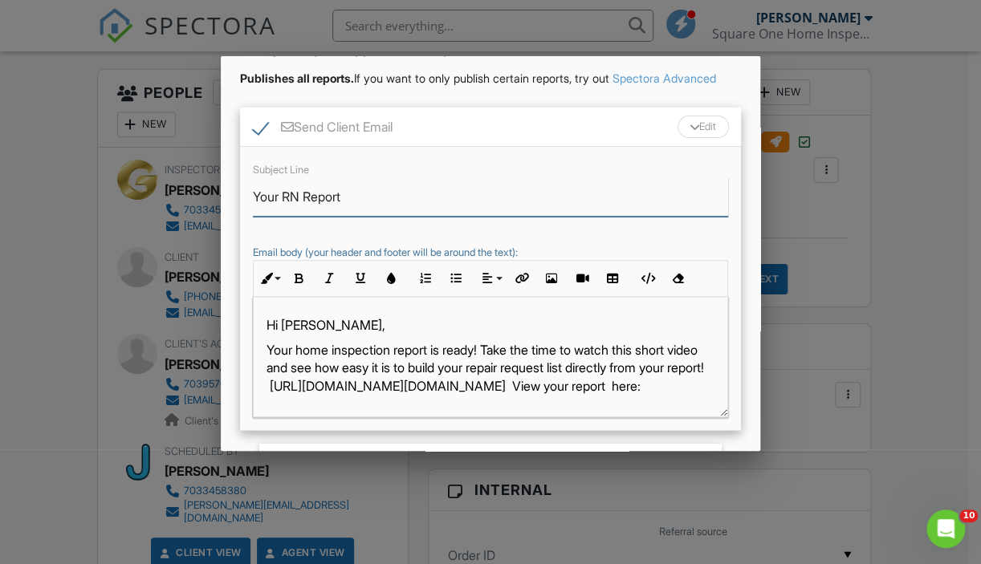
scroll to position [161, 0]
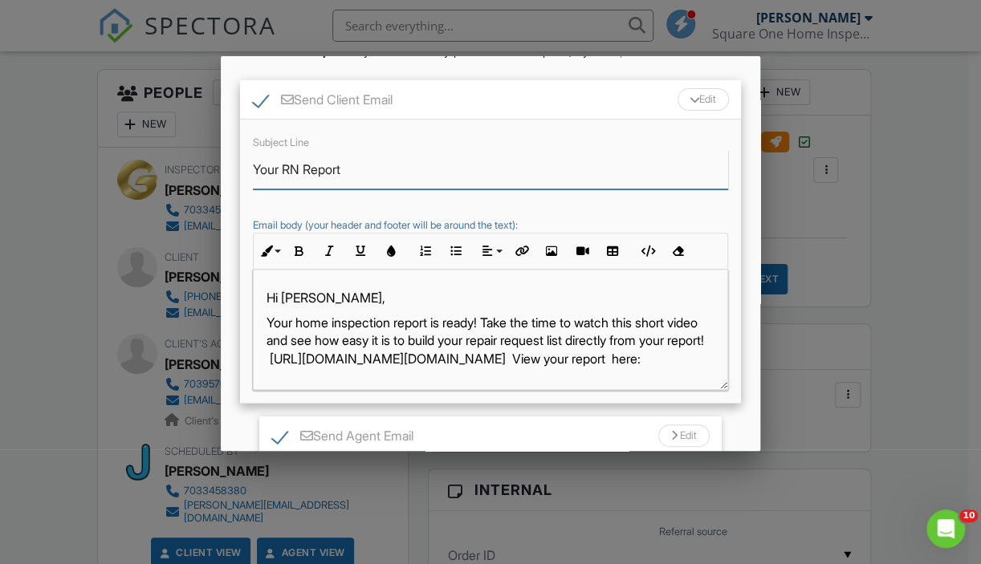
type input "Your RN Report"
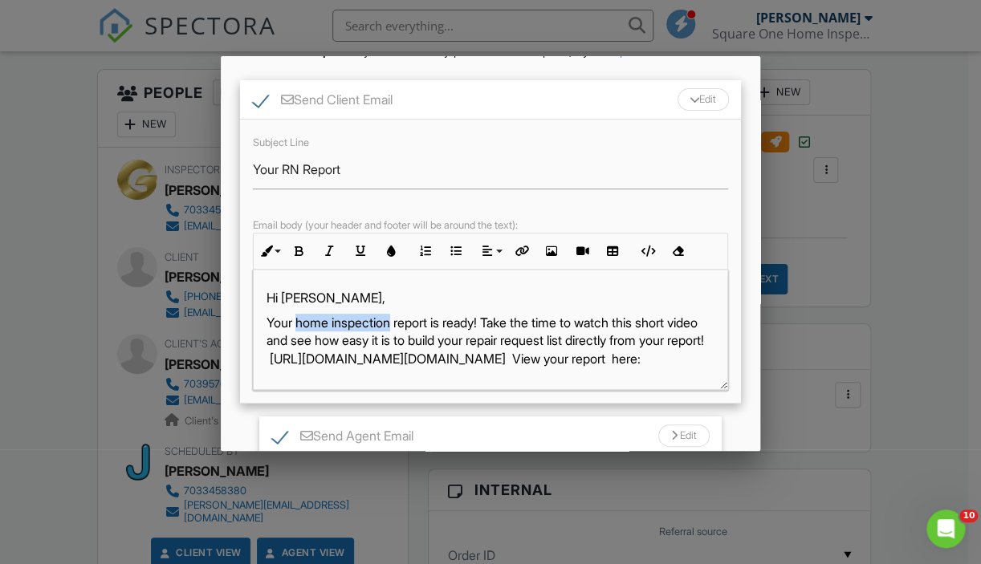
drag, startPoint x: 397, startPoint y: 342, endPoint x: 299, endPoint y: 342, distance: 97.1
click at [299, 342] on p "Your home inspection report is ready! Take the time to watch this short video a…" at bounding box center [491, 341] width 448 height 54
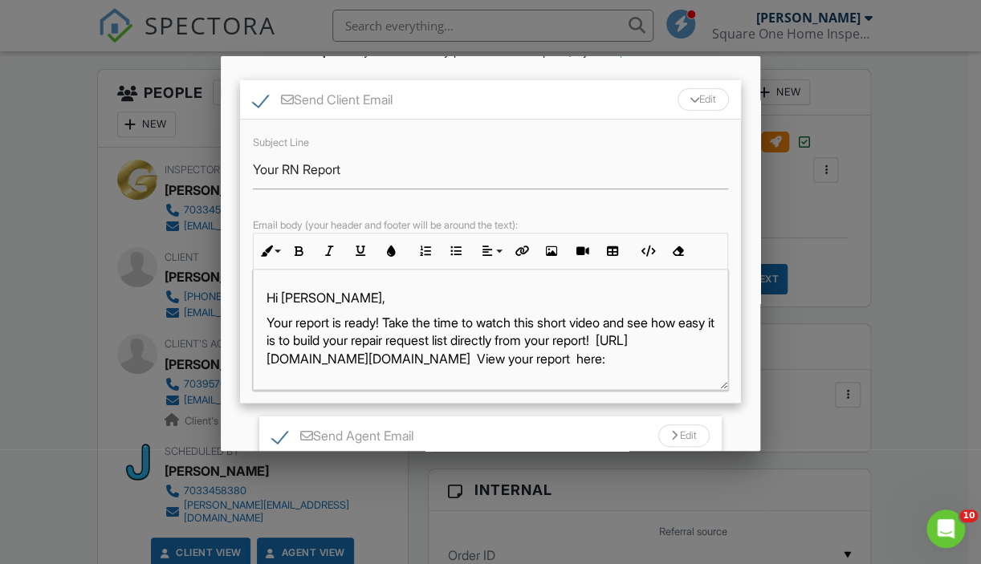
drag, startPoint x: 395, startPoint y: 337, endPoint x: 684, endPoint y: 375, distance: 291.5
click at [684, 368] on p "Your report is ready! Take the time to watch this short video and see how easy …" at bounding box center [491, 341] width 448 height 54
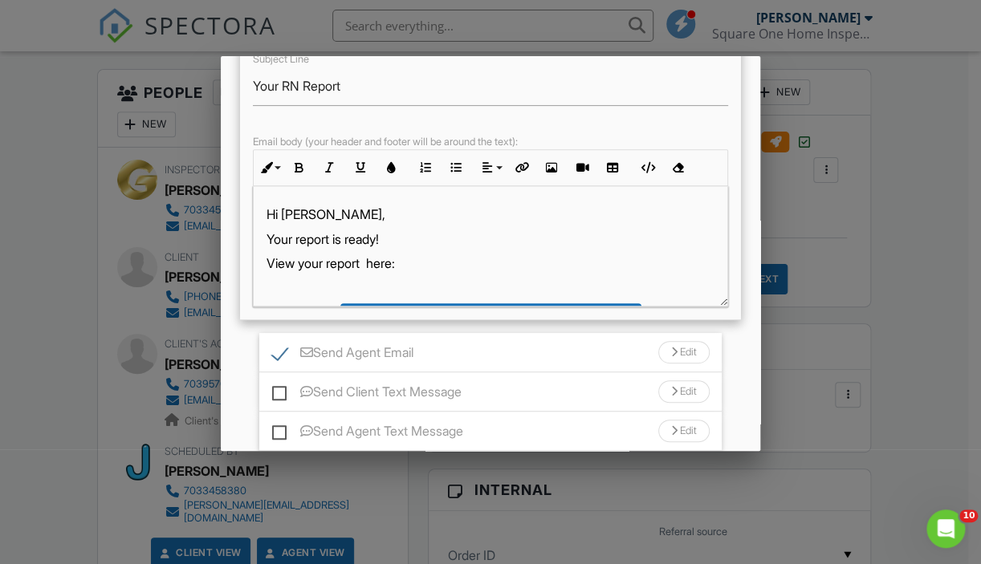
scroll to position [321, 0]
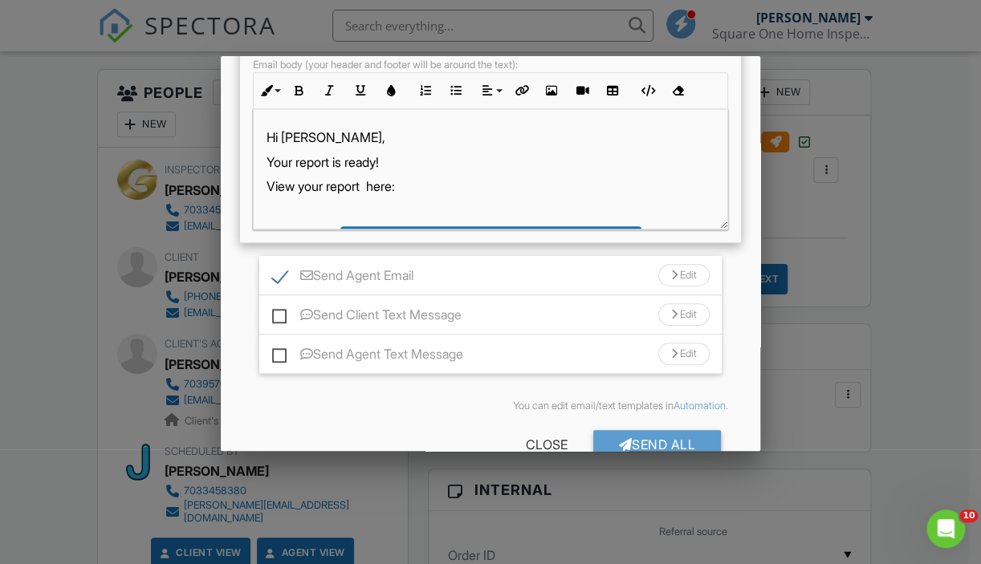
click at [670, 281] on div "Edit" at bounding box center [683, 275] width 51 height 22
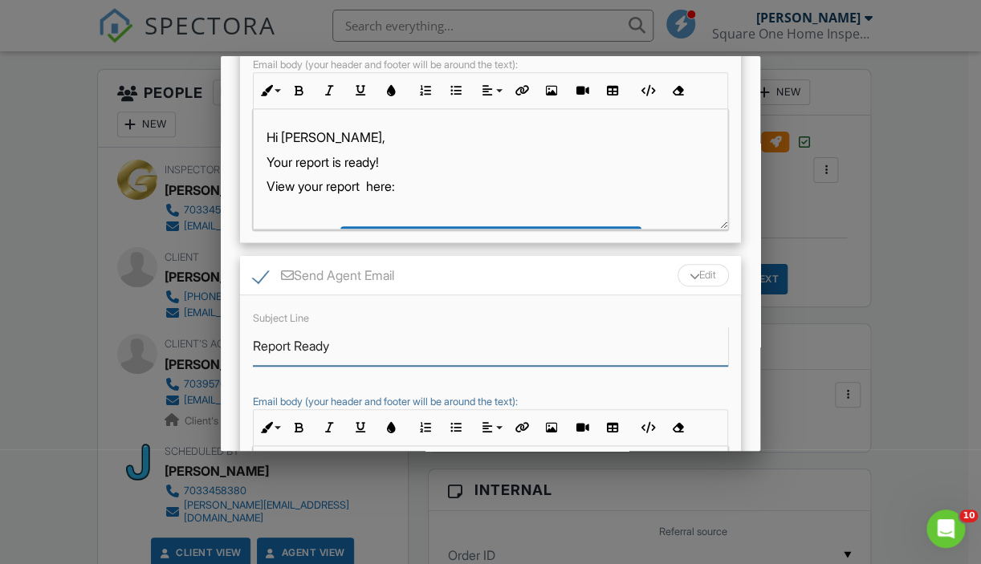
click at [256, 366] on input "Report Ready" at bounding box center [490, 346] width 475 height 39
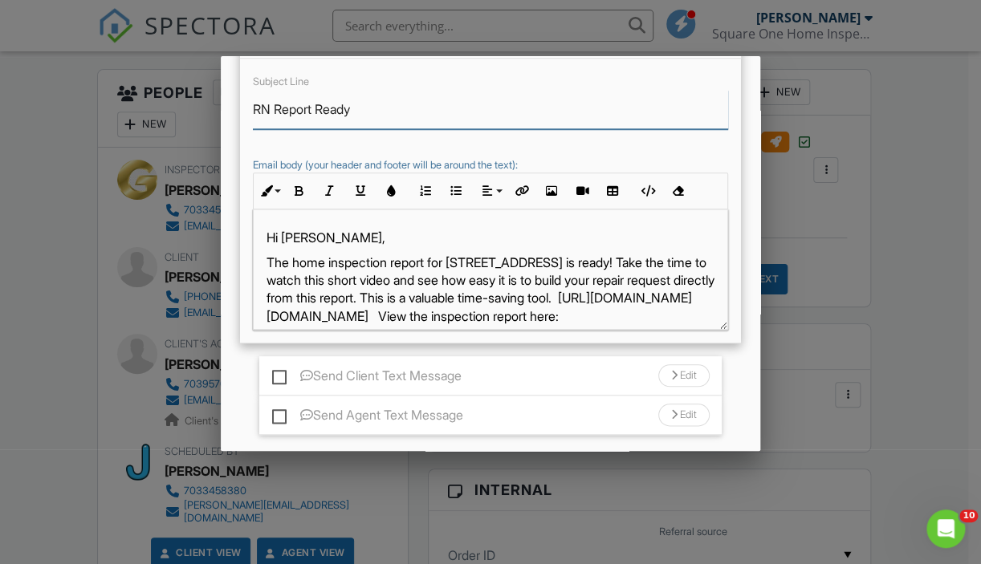
scroll to position [562, 0]
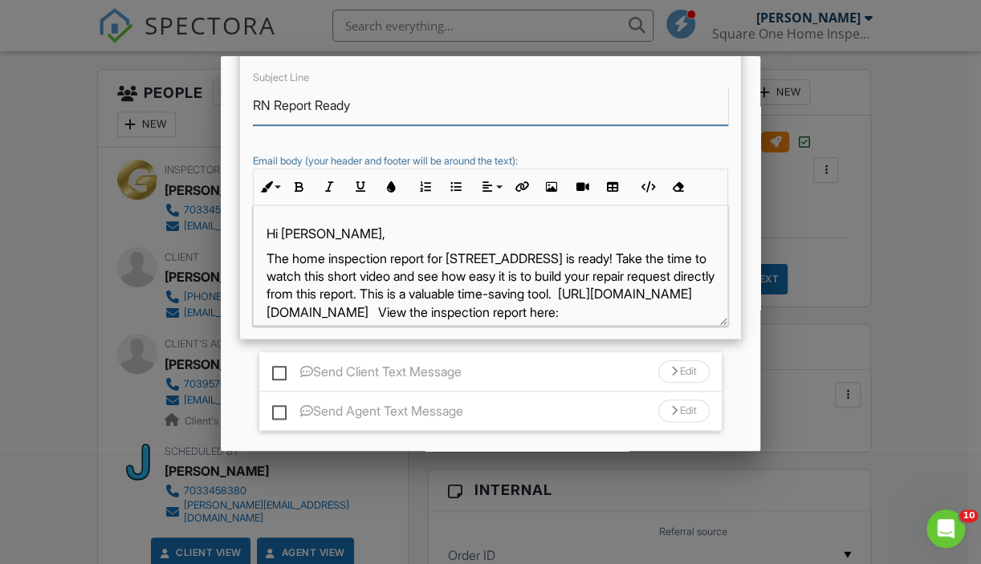
type input "RN Report Ready"
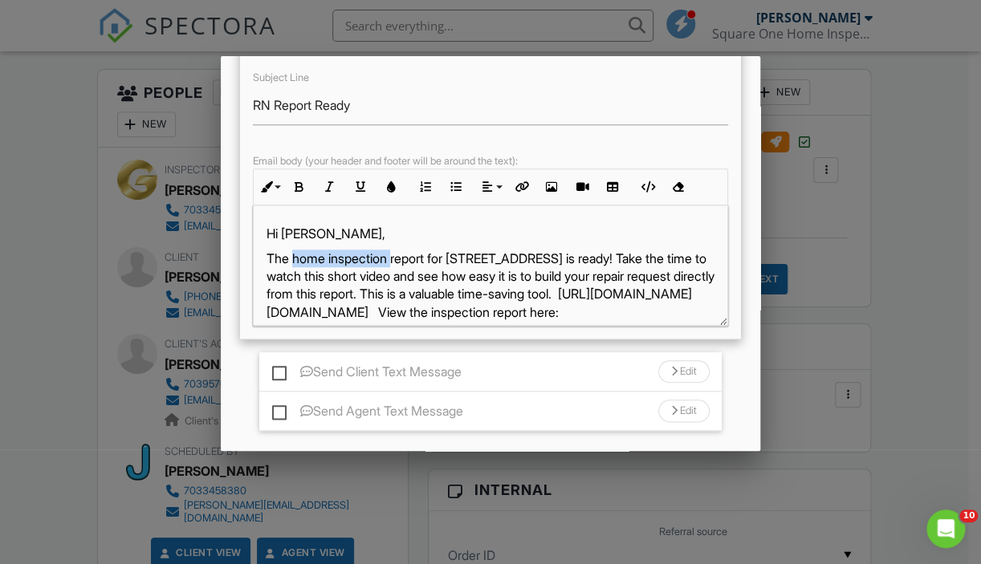
drag, startPoint x: 396, startPoint y: 277, endPoint x: 293, endPoint y: 276, distance: 102.8
click at [295, 271] on p "The home inspection report for 10211 Calumet Dr is ready! Take the time to watc…" at bounding box center [491, 286] width 448 height 72
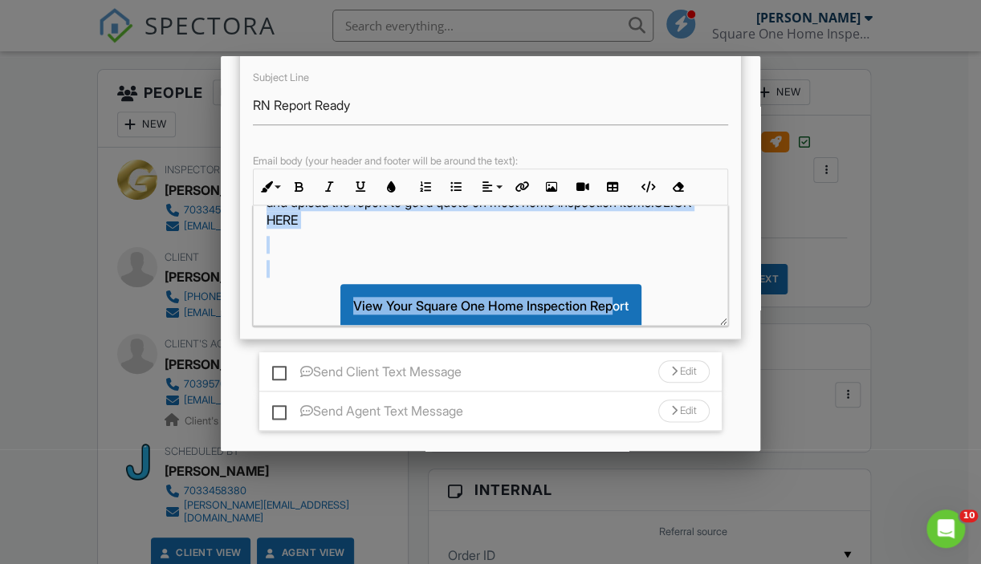
scroll to position [222, 0]
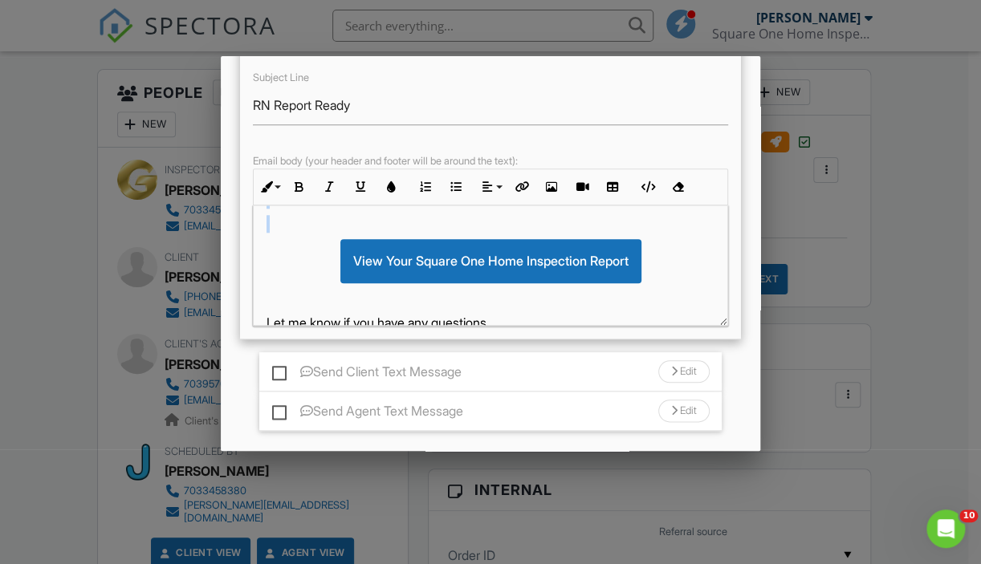
drag, startPoint x: 514, startPoint y: 268, endPoint x: 536, endPoint y: 251, distance: 28.1
click at [556, 260] on div "Hi Tricia, The report for 10211 Calumet Dr is ready! Take the time to watch thi…" at bounding box center [491, 180] width 474 height 392
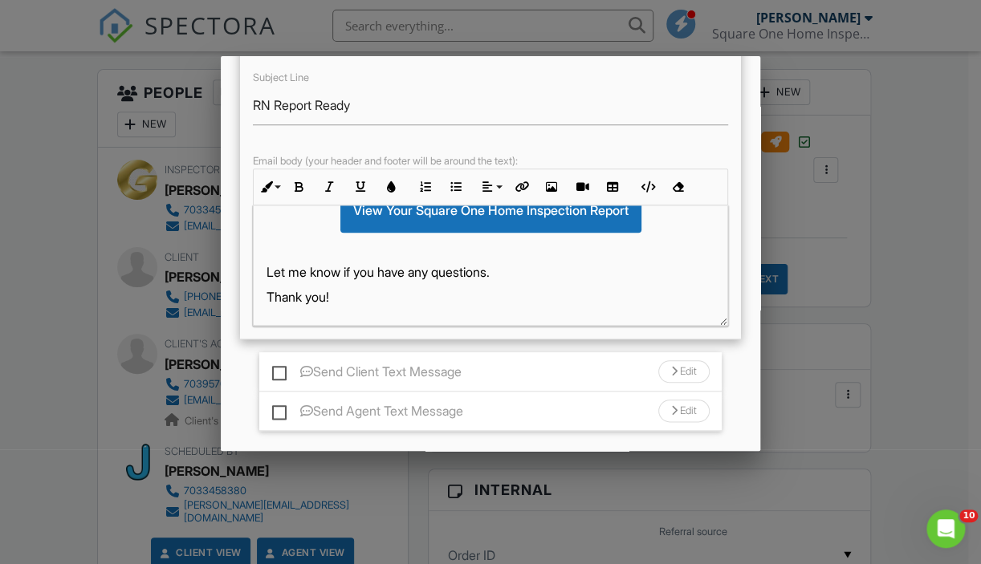
scroll to position [671, 0]
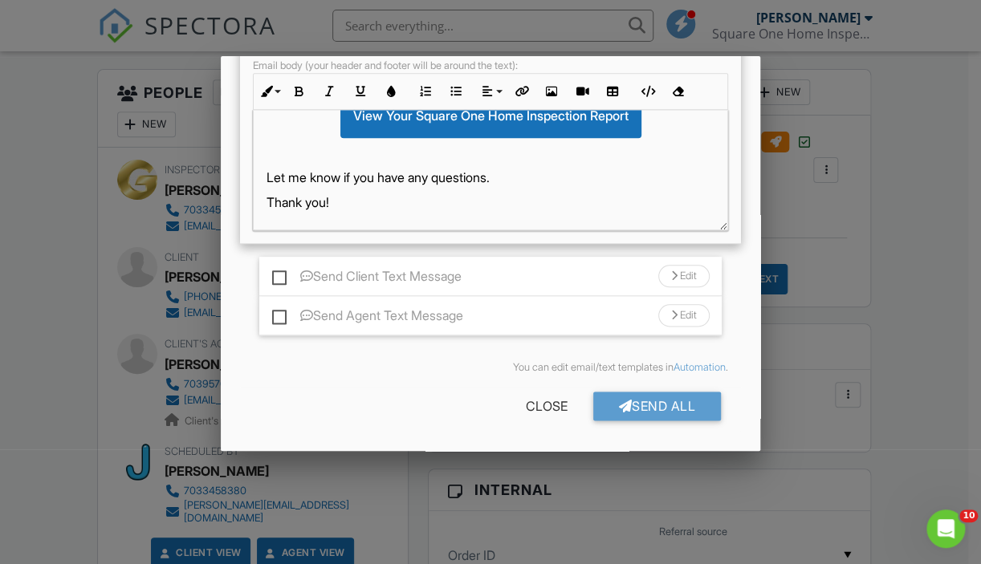
click at [277, 313] on label "Send Agent Text Message" at bounding box center [367, 318] width 191 height 20
click at [277, 313] on input "Send Agent Text Message" at bounding box center [277, 308] width 10 height 10
checkbox input "true"
click at [671, 310] on div "Edit" at bounding box center [683, 315] width 51 height 22
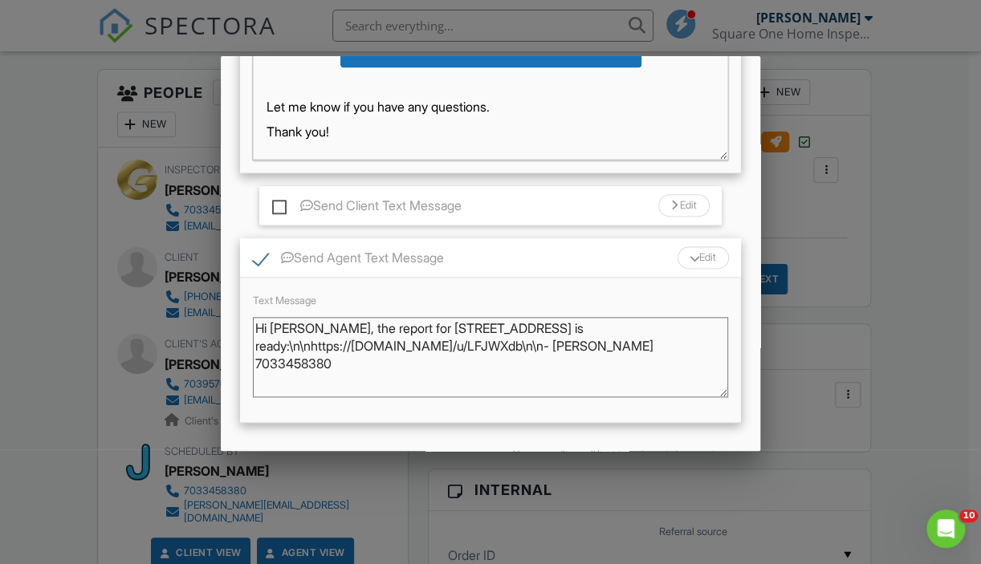
scroll to position [751, 0]
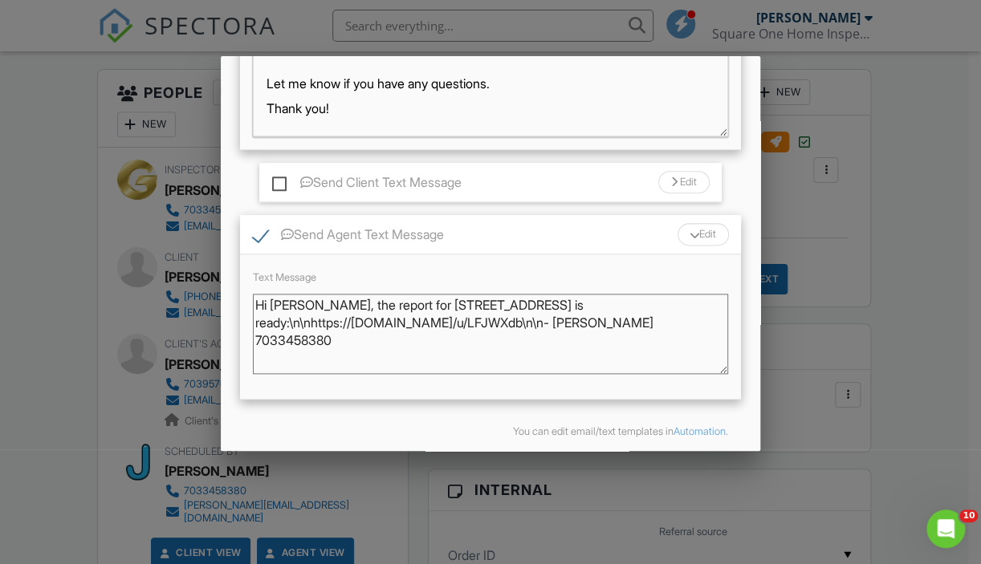
click at [336, 320] on textarea "Hi Tricia, the report for 10211 Calumet Dr is ready:\n\nhttps://app.spectora.co…" at bounding box center [490, 334] width 475 height 80
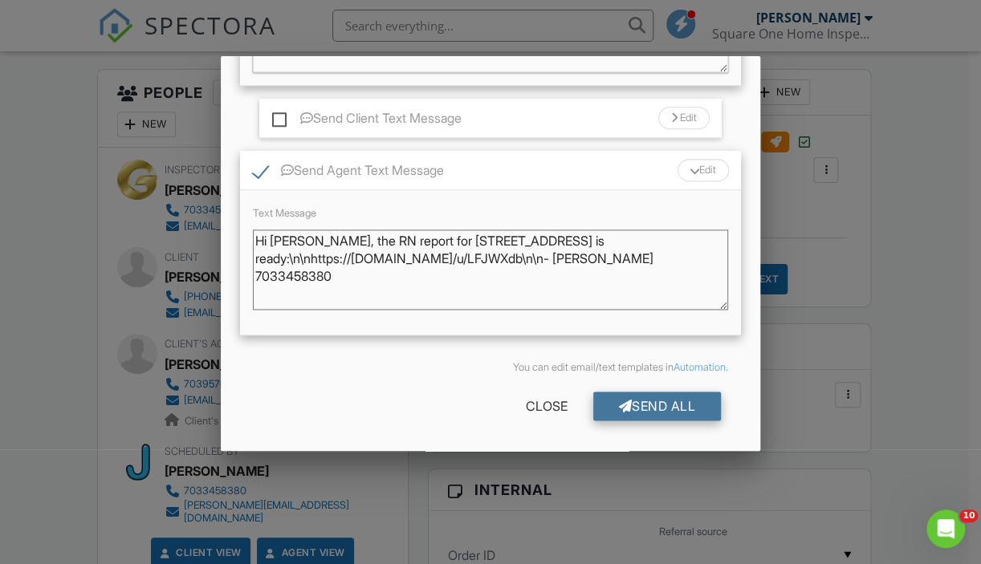
type textarea "Hi Tricia, the RN report for 10211 Calumet Dr is ready:\n\nhttps://app.spectora…"
click at [633, 406] on div "Send All" at bounding box center [657, 406] width 128 height 29
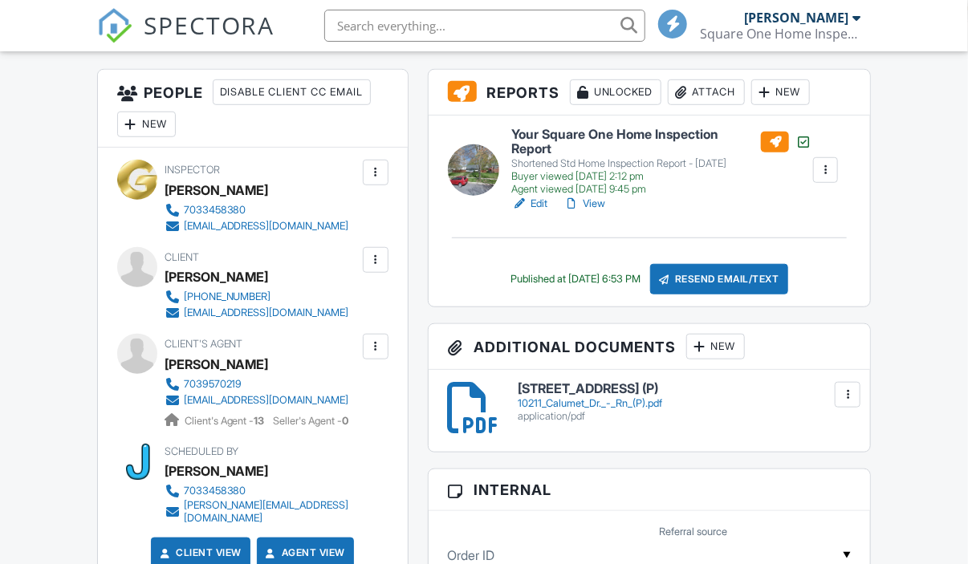
click at [356, 26] on input "text" at bounding box center [484, 26] width 321 height 32
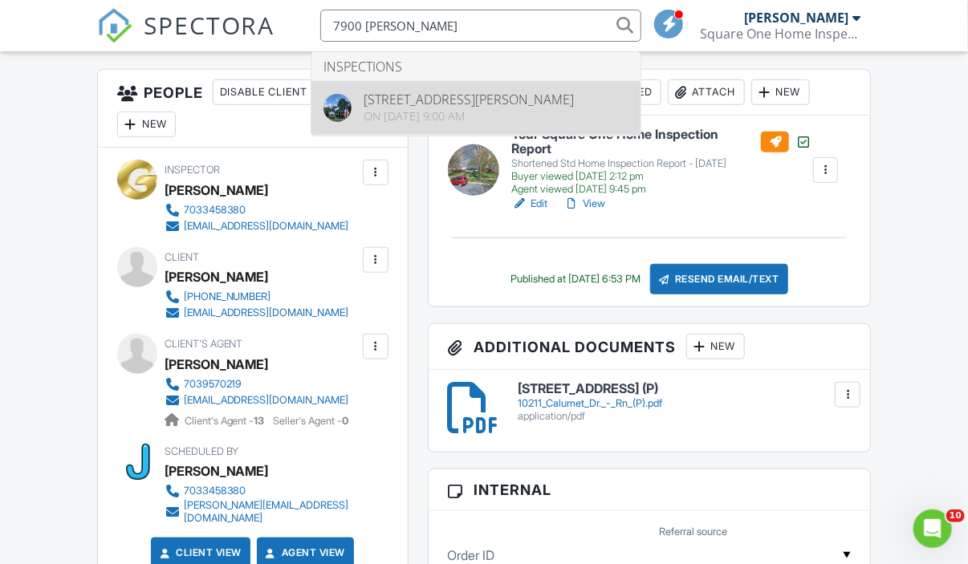
type input "7900 FOOTE"
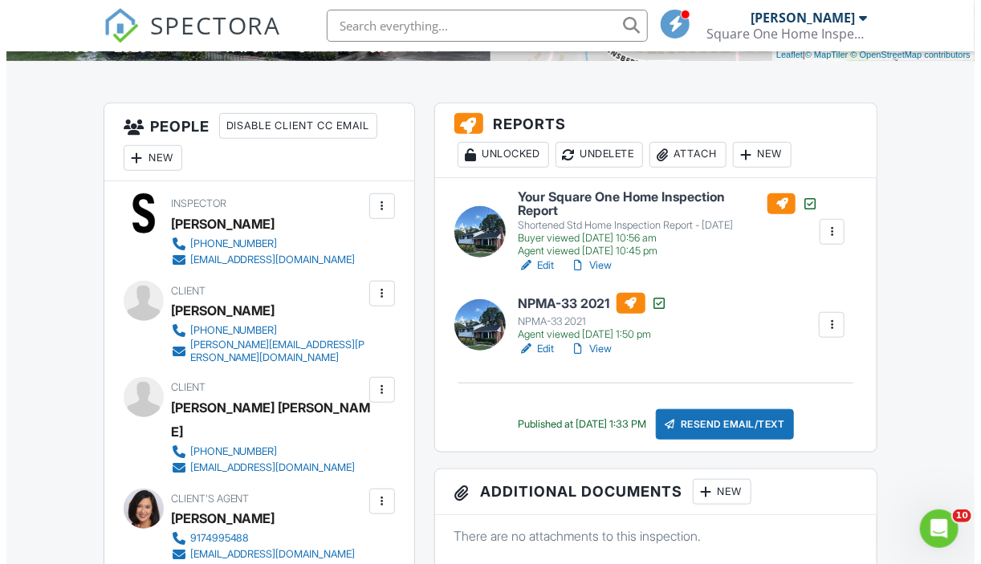
scroll to position [401, 0]
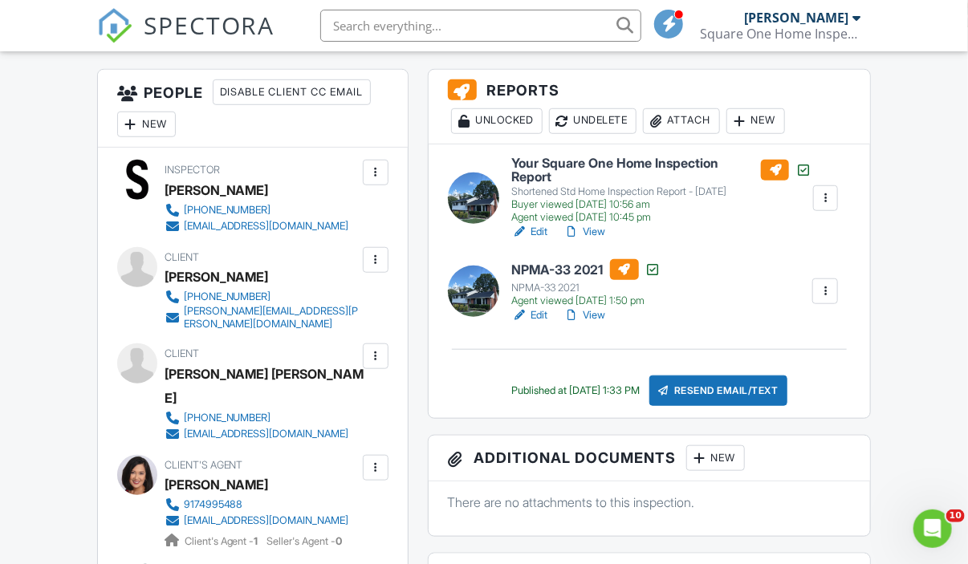
click at [727, 452] on div "New" at bounding box center [715, 459] width 59 height 26
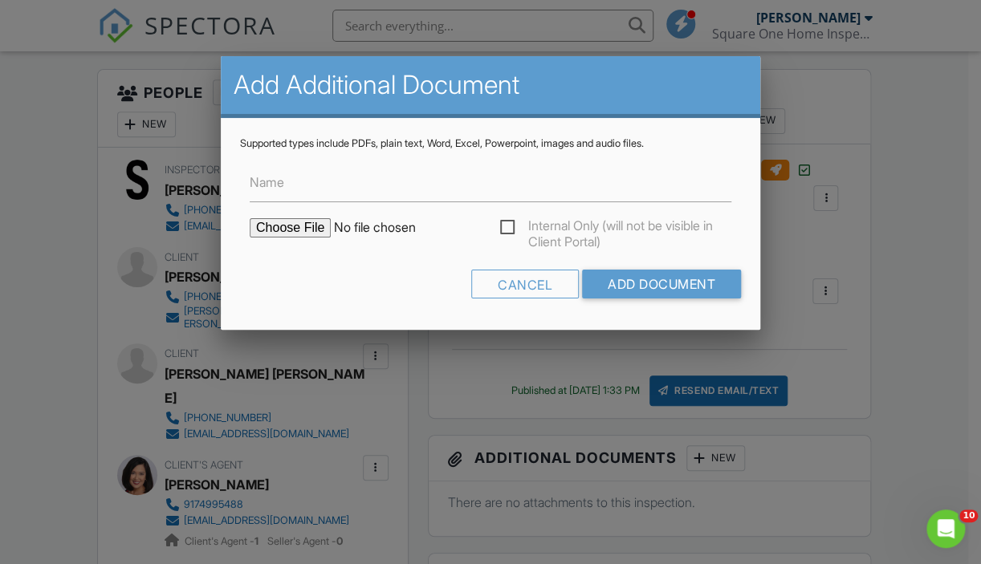
click at [279, 223] on input "file" at bounding box center [386, 227] width 273 height 19
type input "C:\fakepath\7900 Foote Ln. - Rn (P).pdf"
click at [654, 273] on input "Add Document" at bounding box center [661, 284] width 159 height 29
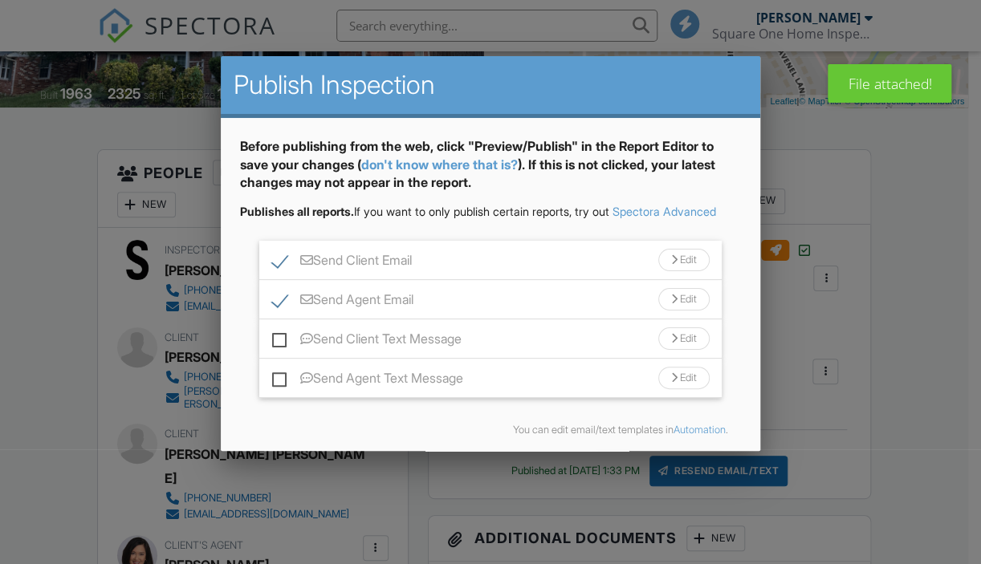
click at [686, 271] on div "Edit" at bounding box center [683, 260] width 51 height 22
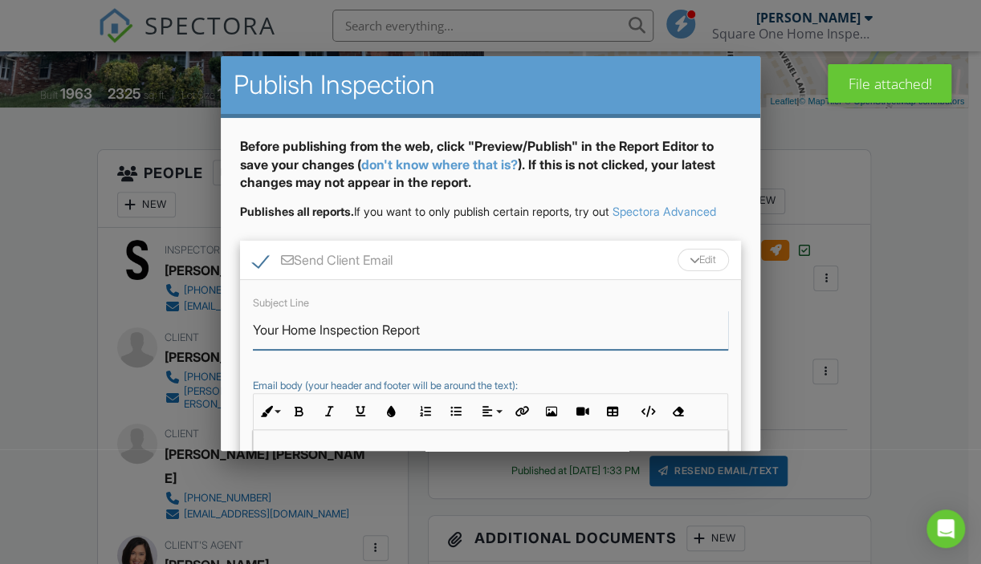
drag, startPoint x: 388, startPoint y: 342, endPoint x: 286, endPoint y: 346, distance: 102.0
click at [286, 346] on input "Your Home Inspection Report" at bounding box center [490, 330] width 475 height 39
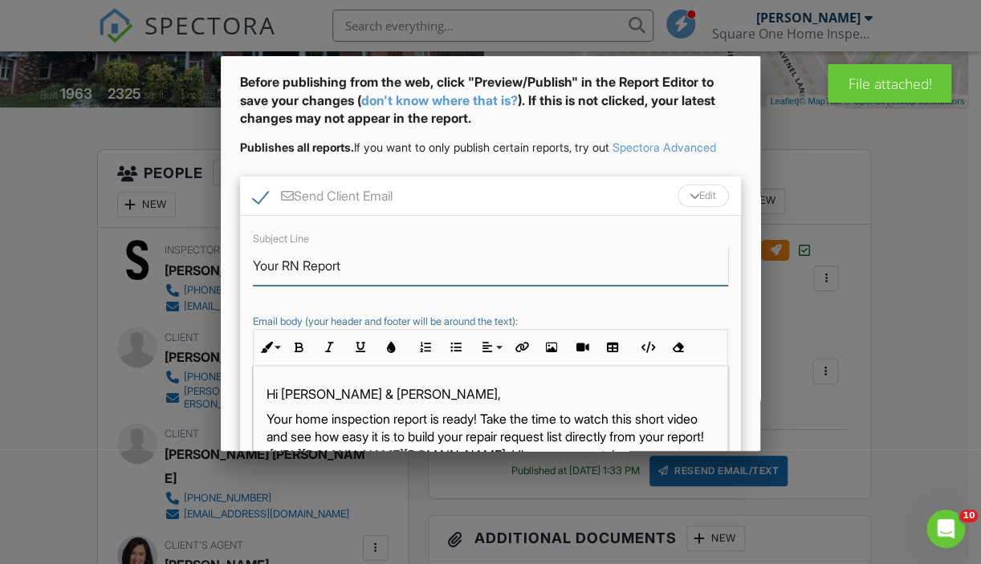
scroll to position [80, 0]
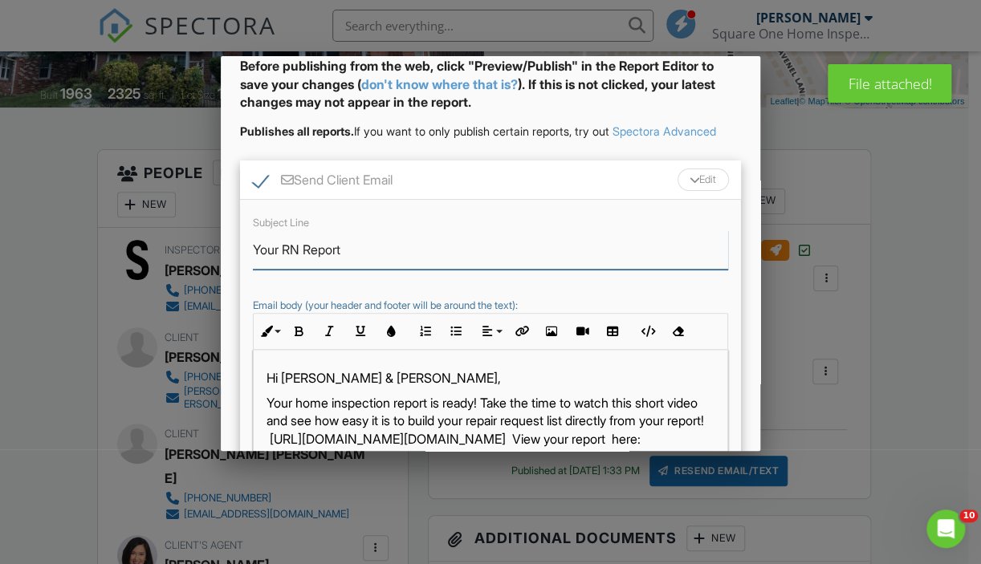
type input "Your RN Report"
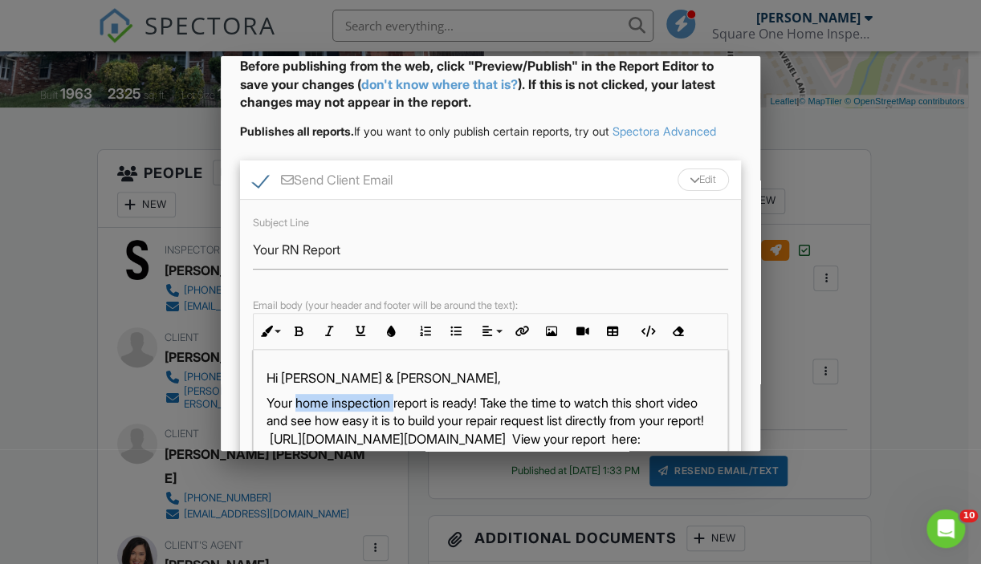
drag, startPoint x: 401, startPoint y: 417, endPoint x: 299, endPoint y: 417, distance: 102.0
click at [299, 417] on p "Your home inspection report is ready! Take the time to watch this short video a…" at bounding box center [491, 421] width 448 height 54
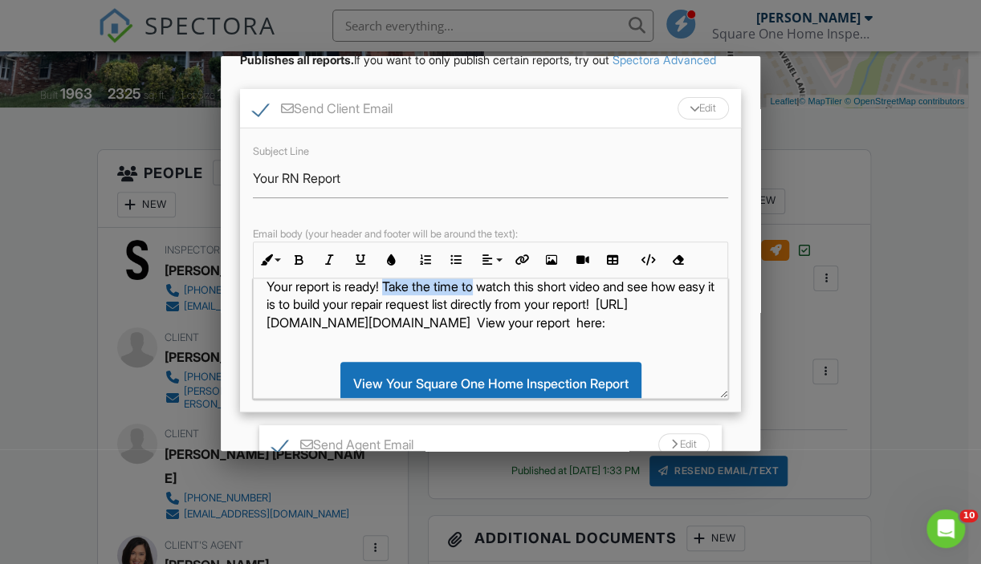
scroll to position [30, 0]
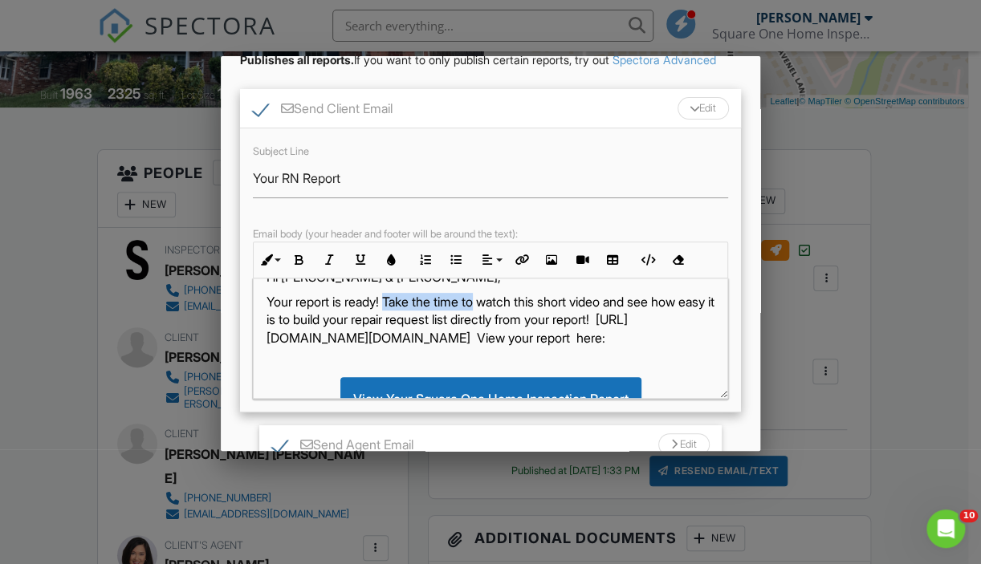
drag, startPoint x: 392, startPoint y: 417, endPoint x: 695, endPoint y: 355, distance: 309.7
click at [695, 355] on div "Hi Liana & Connor, Your report is ready! Take the time to watch this short vide…" at bounding box center [491, 418] width 474 height 339
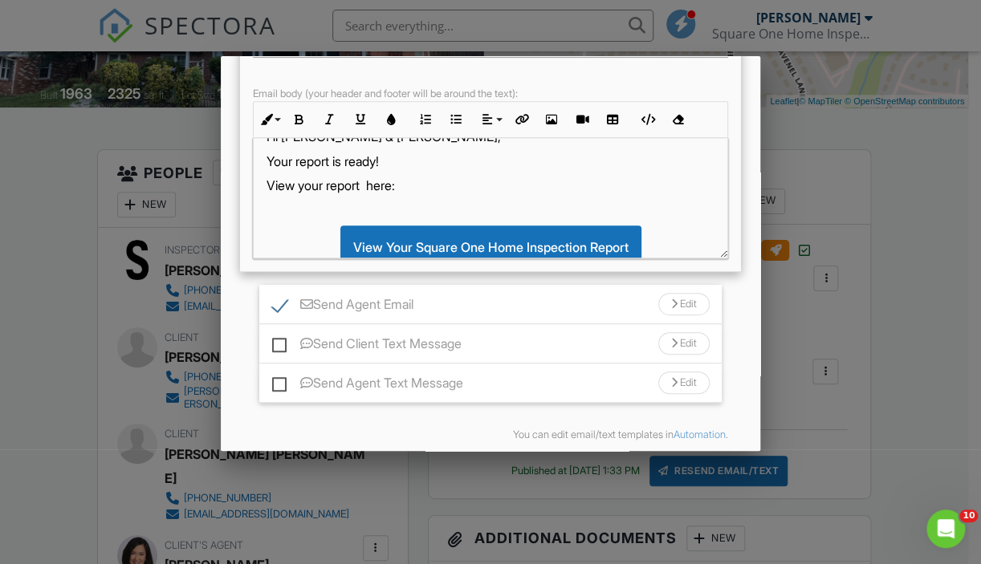
scroll to position [374, 0]
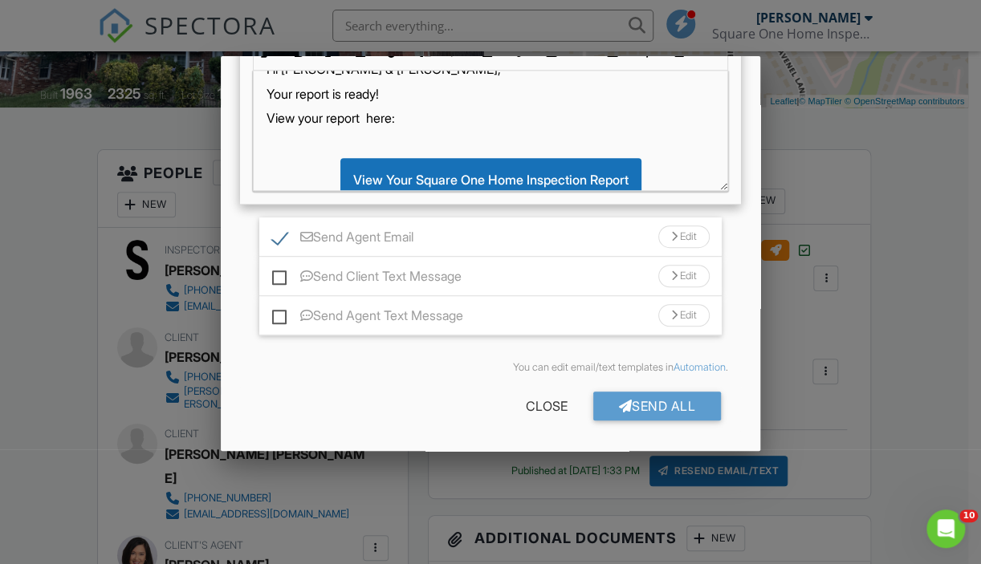
click at [670, 230] on div "Edit" at bounding box center [683, 237] width 51 height 22
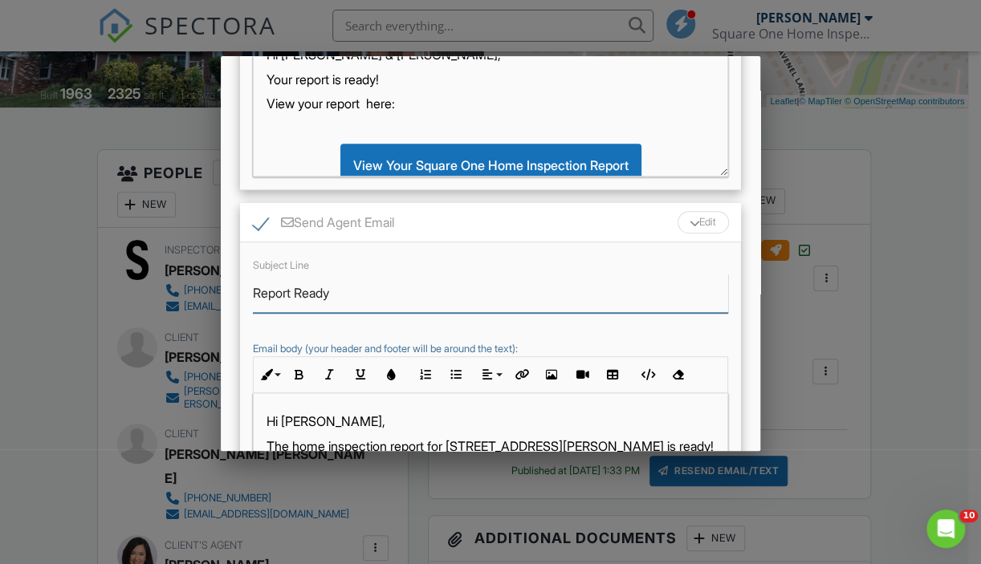
click at [253, 307] on input "Report Ready" at bounding box center [490, 293] width 475 height 39
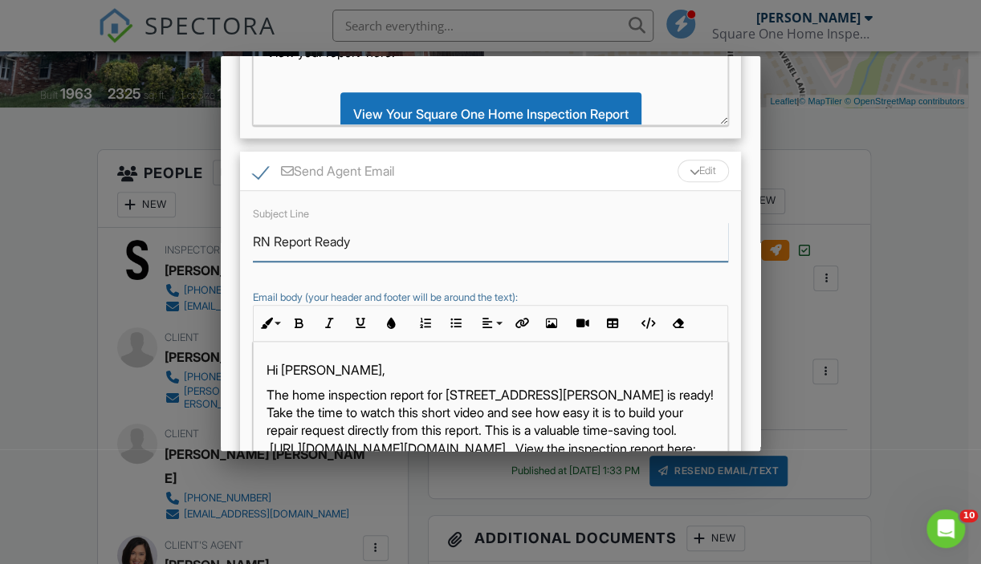
scroll to position [535, 0]
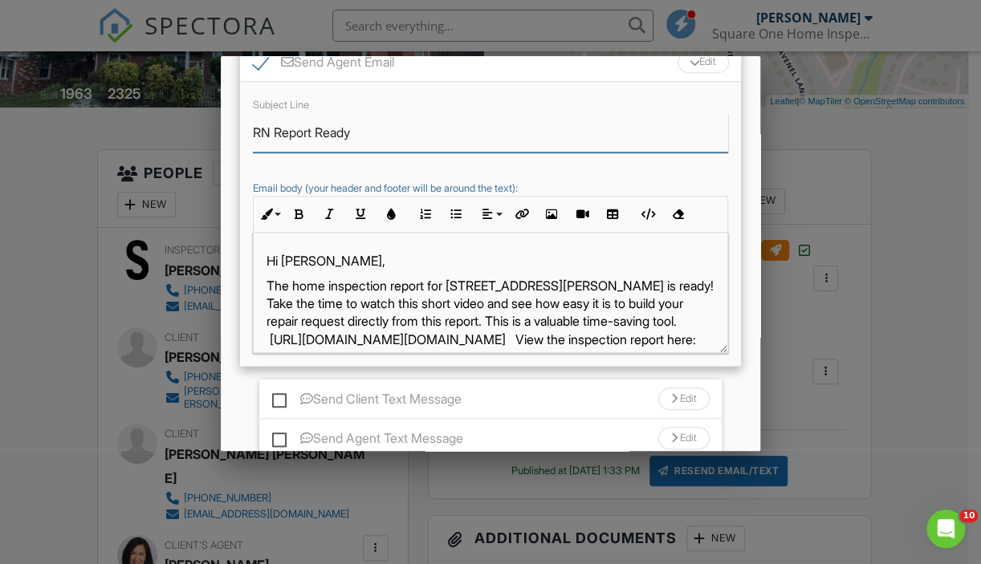
type input "RN Report Ready"
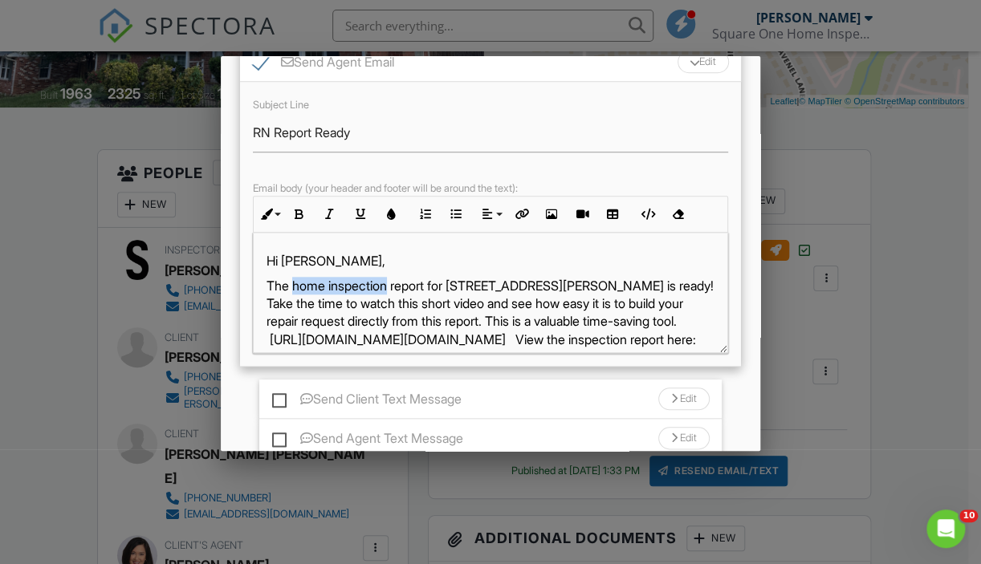
drag, startPoint x: 392, startPoint y: 295, endPoint x: 294, endPoint y: 294, distance: 97.9
click at [294, 294] on p "The home inspection report for 7900 Foote Ln is ready! Take the time to watch t…" at bounding box center [491, 313] width 448 height 72
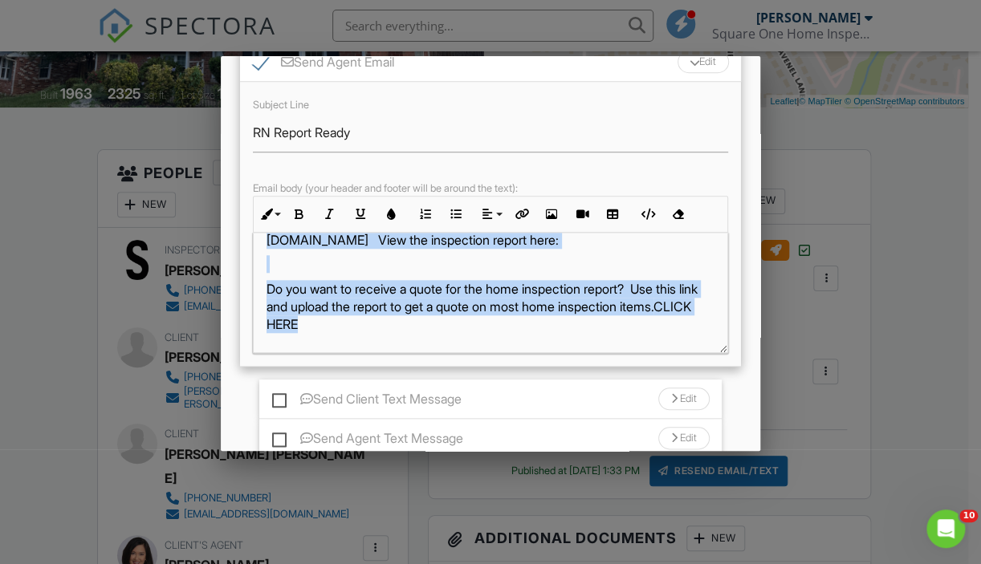
scroll to position [113, 0]
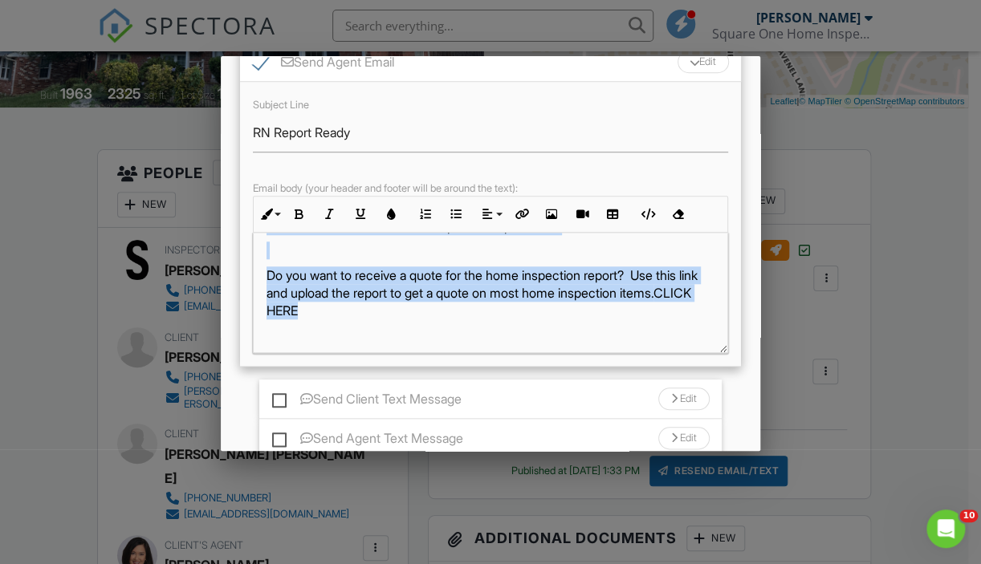
drag, startPoint x: 499, startPoint y: 297, endPoint x: 515, endPoint y: 352, distance: 56.9
click at [515, 352] on div "Hi Keis, The report for 7900 Foote Ln is ready! Take the time to watch this sho…" at bounding box center [491, 353] width 474 height 466
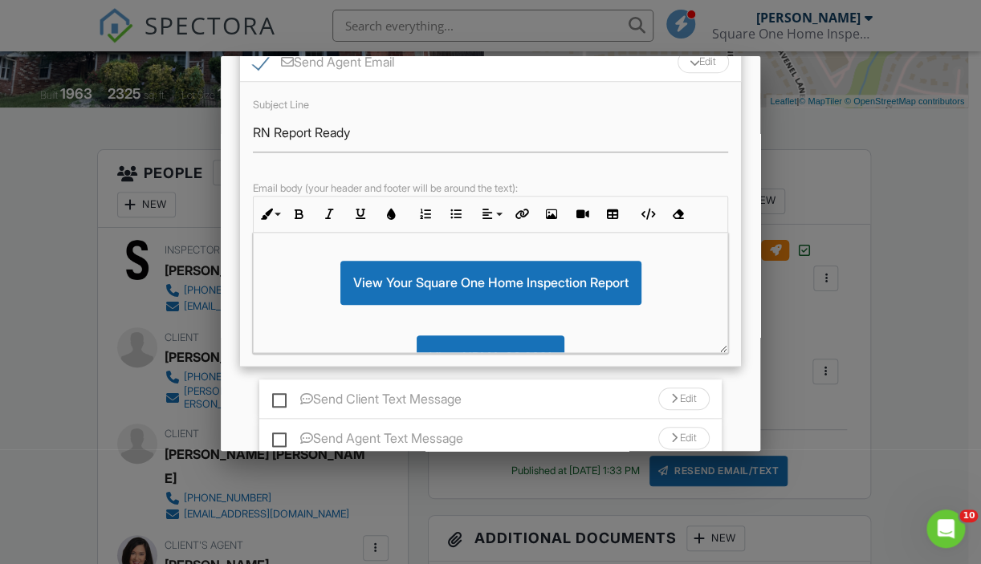
scroll to position [671, 0]
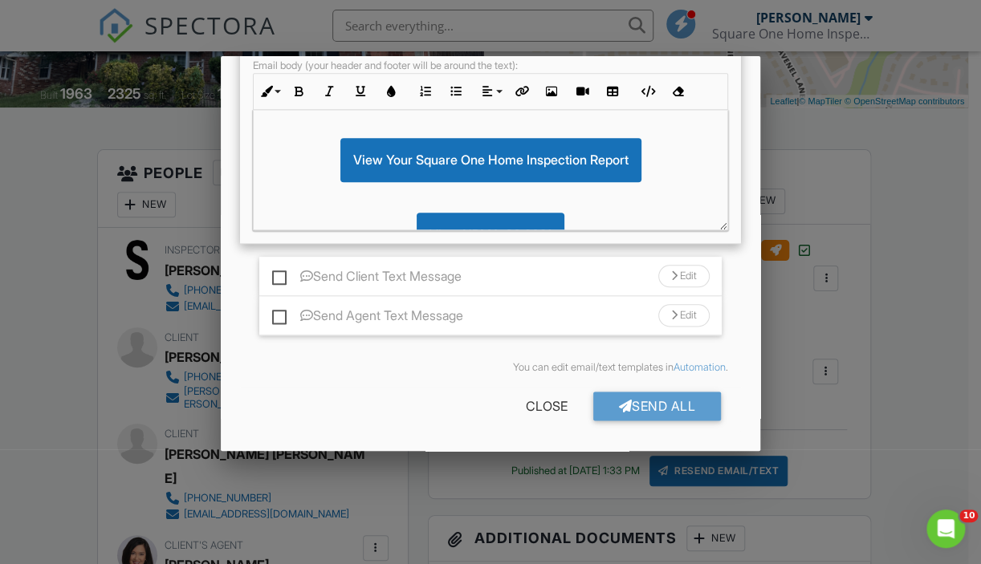
click at [299, 311] on label "Send Agent Text Message" at bounding box center [367, 318] width 191 height 20
click at [283, 311] on input "Send Agent Text Message" at bounding box center [277, 308] width 10 height 10
checkbox input "true"
drag, startPoint x: 673, startPoint y: 313, endPoint x: 662, endPoint y: 321, distance: 13.2
click at [674, 313] on div "Edit" at bounding box center [683, 315] width 51 height 22
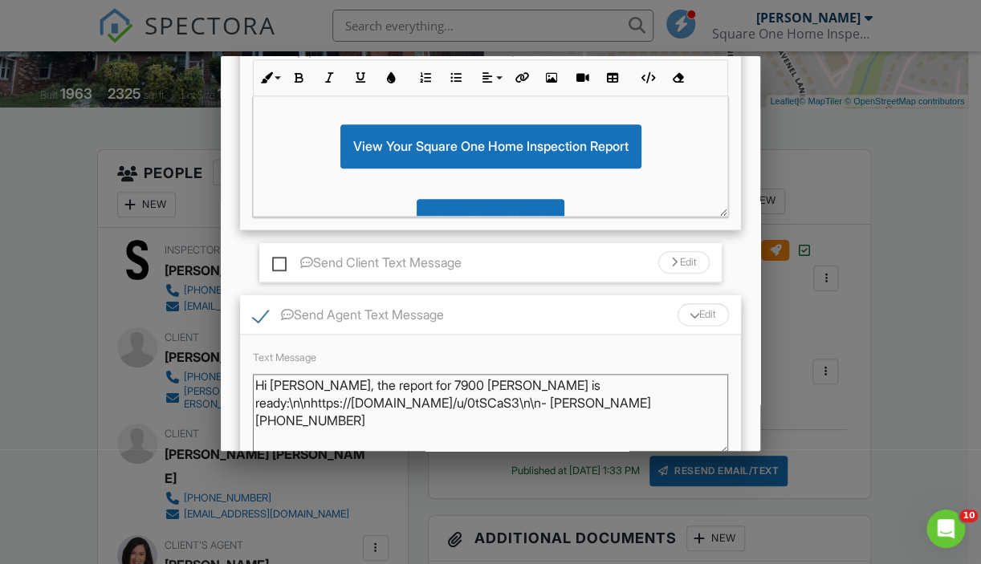
click at [324, 389] on textarea "Hi Keis, the report for 7900 Foote Ln is ready:\n\nhttps://app.spectora.com/u/0…" at bounding box center [490, 414] width 475 height 80
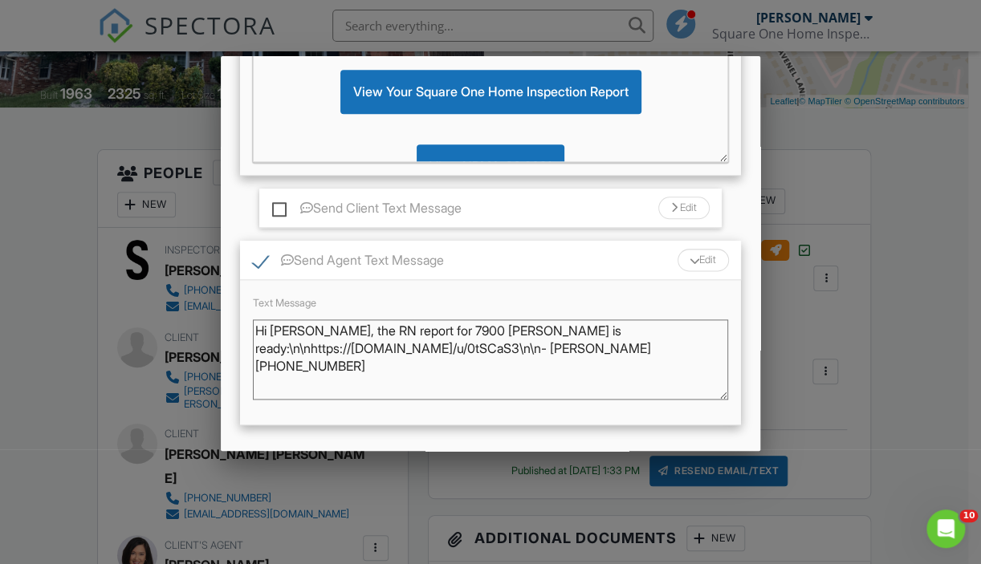
scroll to position [829, 0]
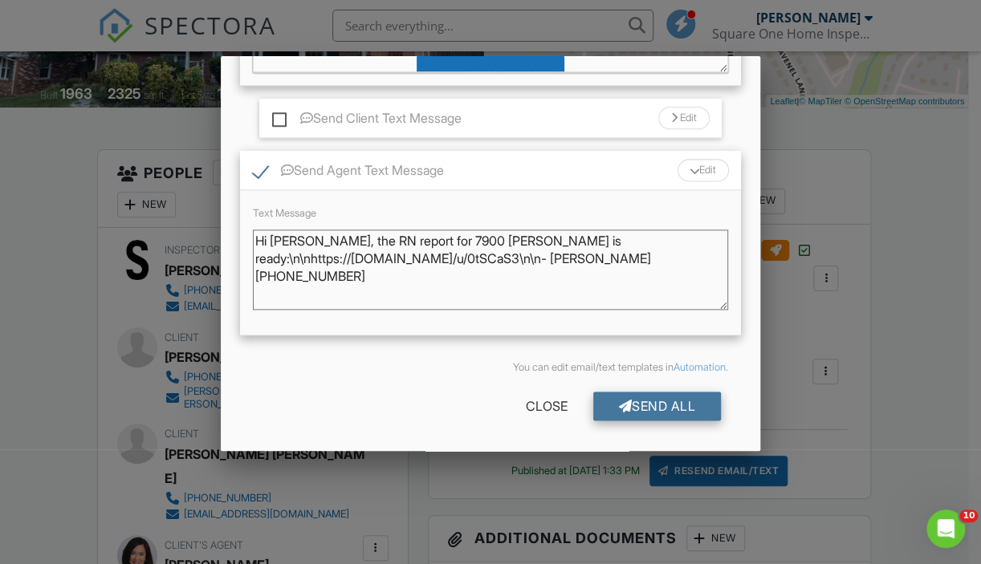
type textarea "Hi Keis, the RN report for 7900 Foote Ln is ready:\n\nhttps://app.spectora.com/…"
click at [686, 409] on div "Send All" at bounding box center [657, 406] width 128 height 29
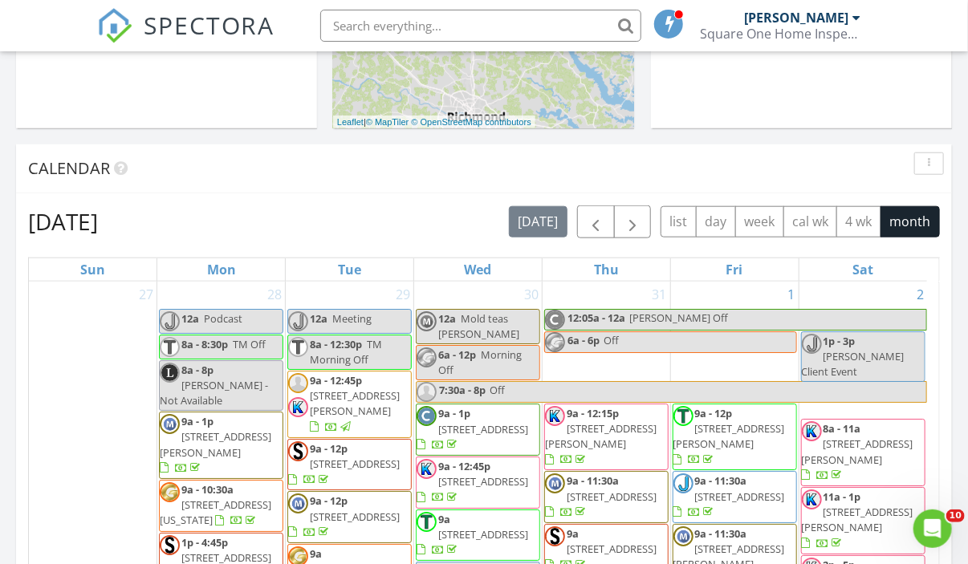
scroll to position [722, 0]
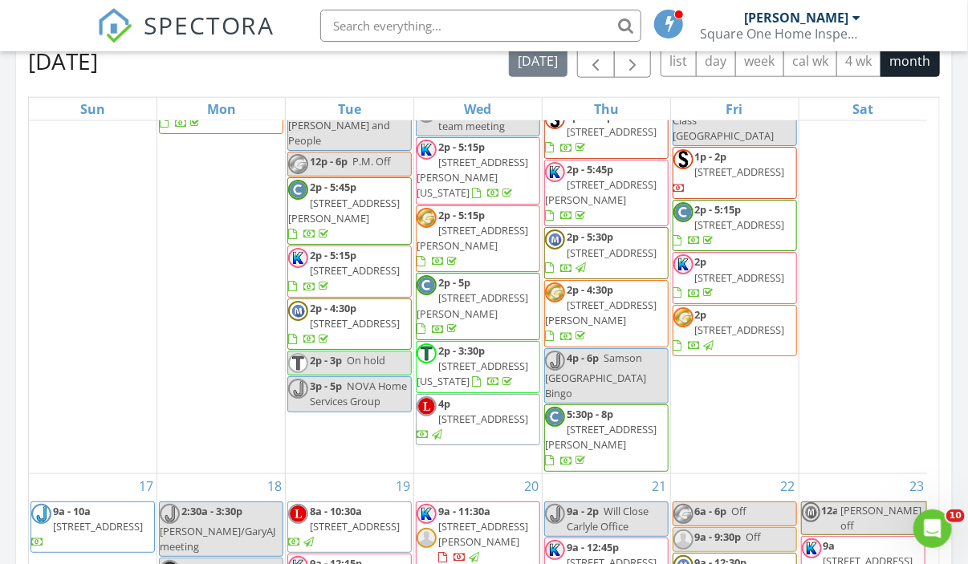
drag, startPoint x: 933, startPoint y: 199, endPoint x: 6, endPoint y: 11, distance: 945.3
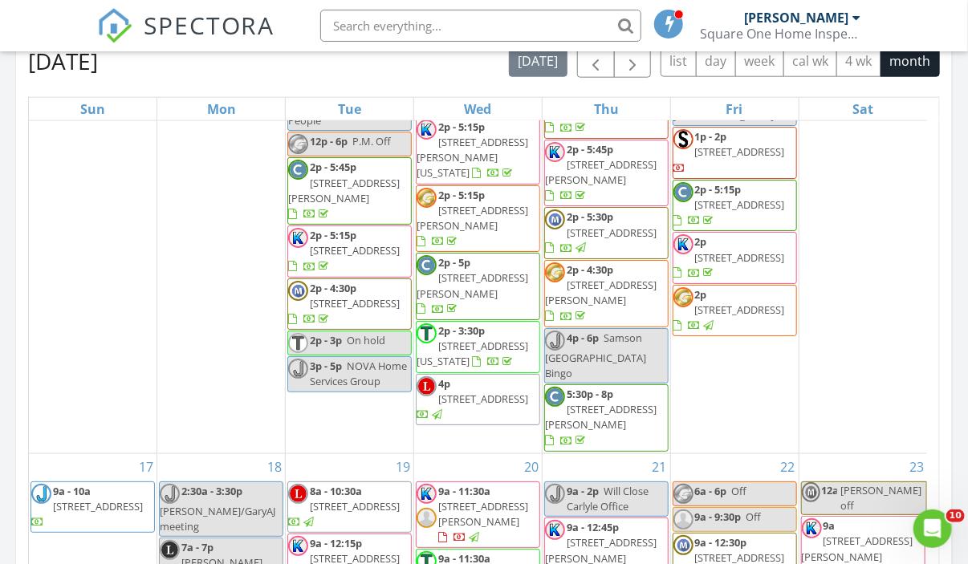
scroll to position [3515, 0]
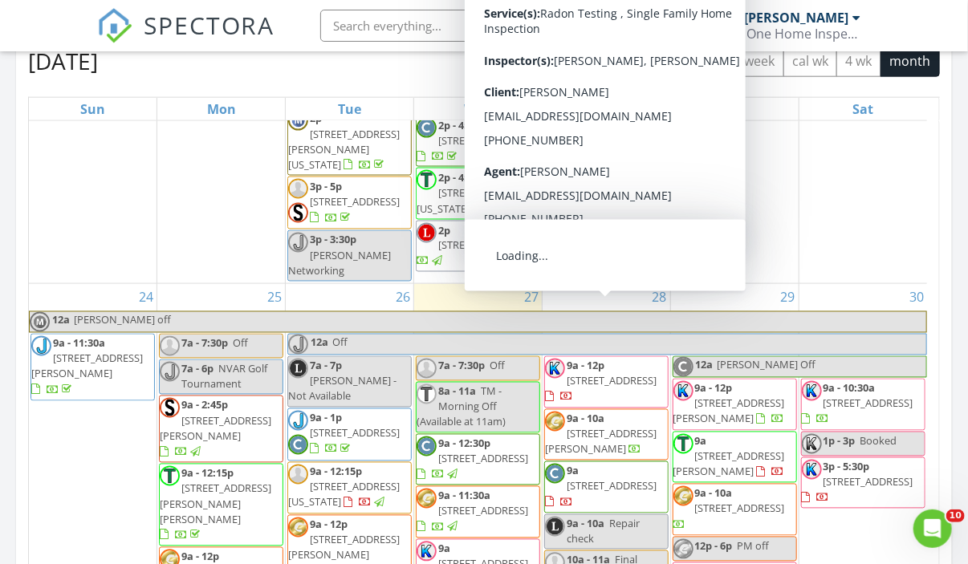
click at [967, 163] on div "Today Lee Fletcher 11:00 am Repair check Lee Fletcher 2:00 pm Lee - Caza Lee Fl…" at bounding box center [484, 216] width 968 height 1461
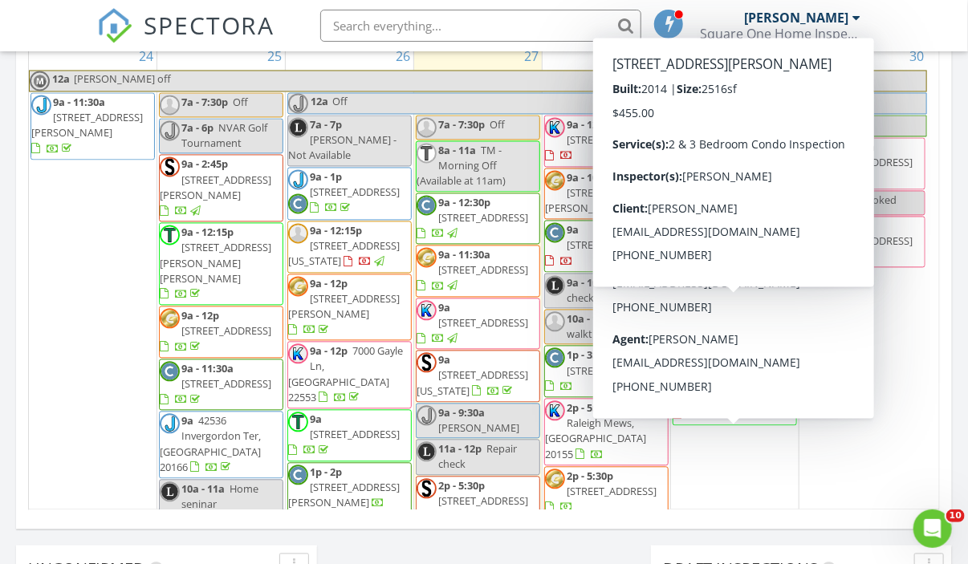
scroll to position [3354, 0]
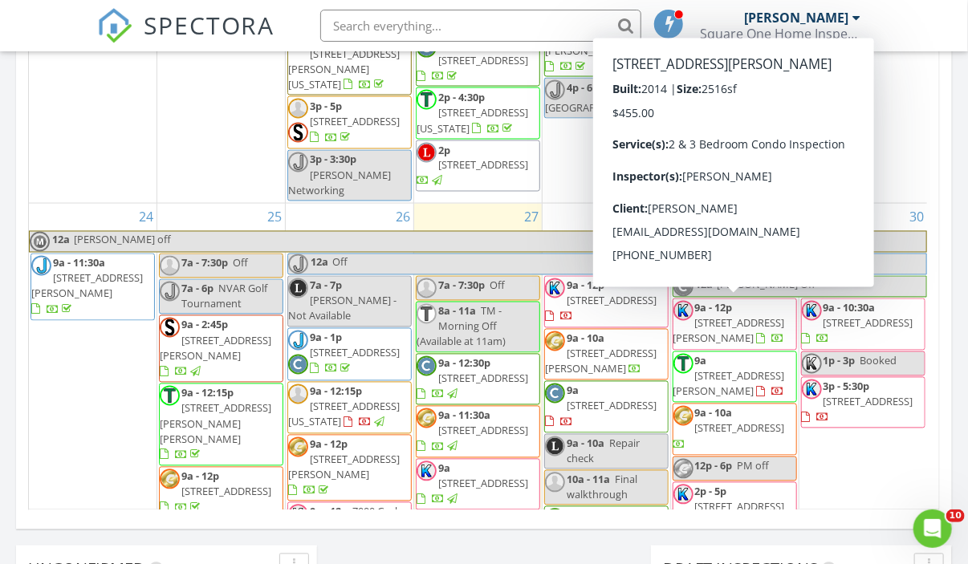
click at [865, 470] on div "30 9a - 10:30a 3910 Penderview Dr 632, Fairfax 22033 1p - 3p Booked 3p - 5:30p …" at bounding box center [864, 554] width 128 height 700
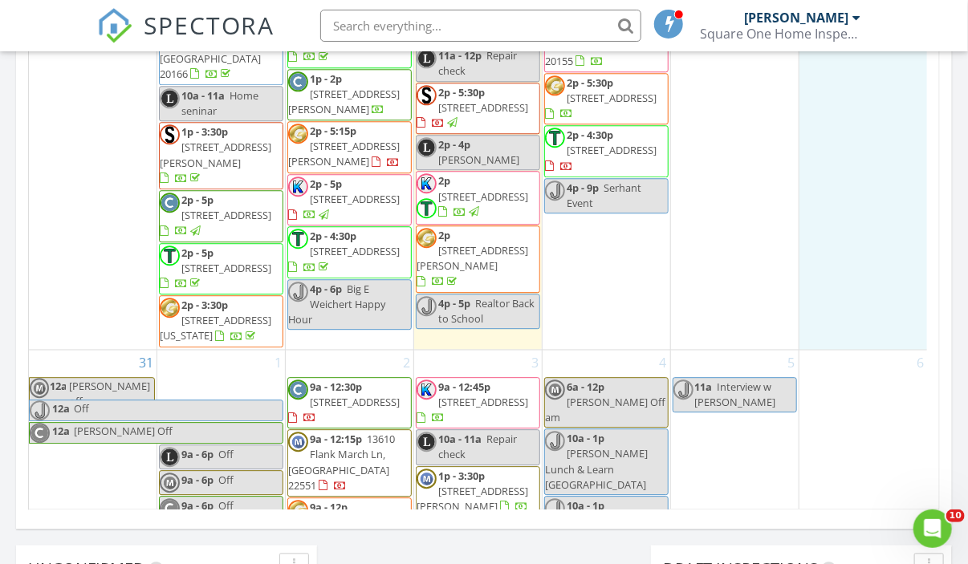
scroll to position [3988, 0]
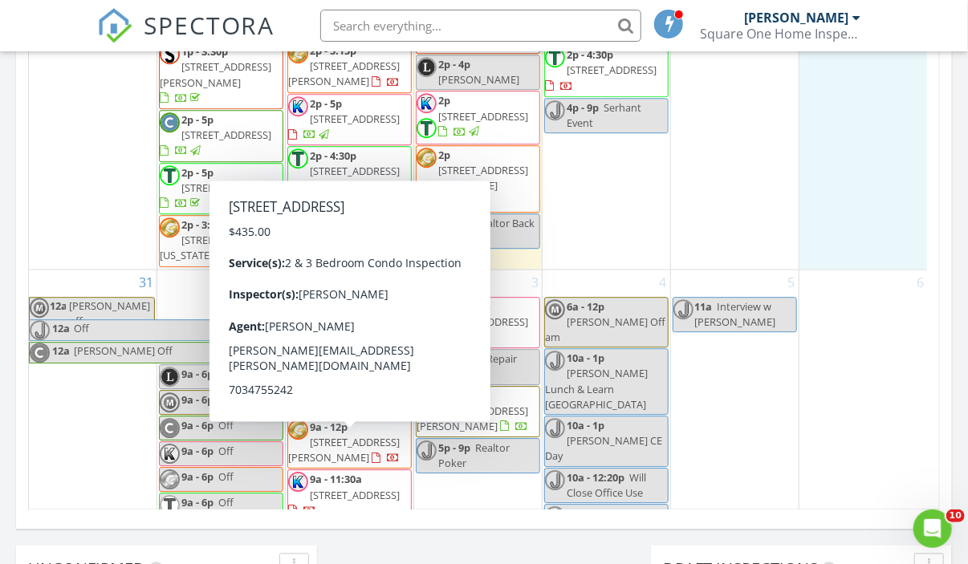
click at [191, 19] on span "SPECTORA" at bounding box center [210, 25] width 132 height 34
